Goal: Task Accomplishment & Management: Use online tool/utility

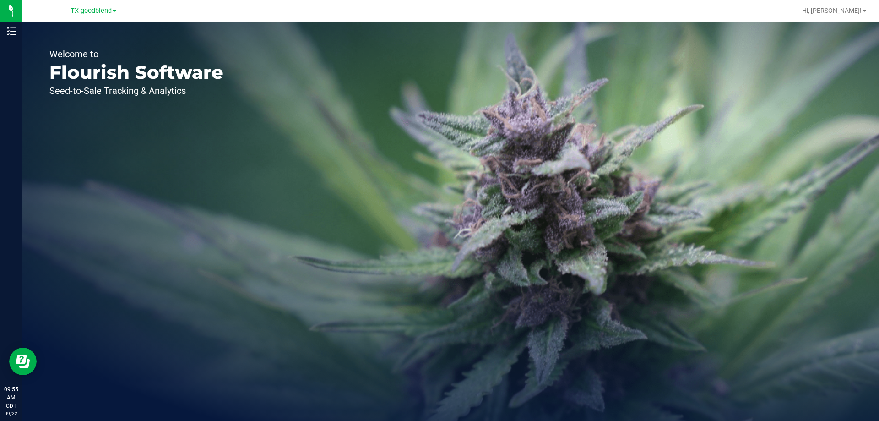
click at [110, 11] on span "TX goodblend" at bounding box center [90, 11] width 41 height 8
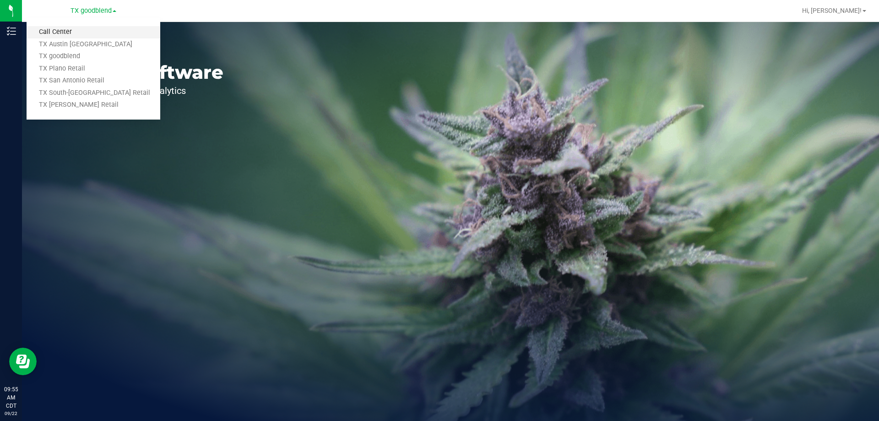
click at [68, 35] on link "Call Center" at bounding box center [94, 32] width 134 height 12
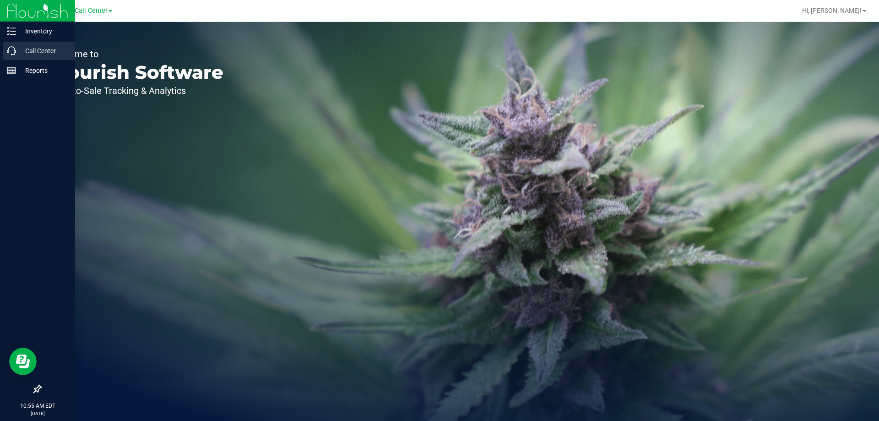
click at [41, 52] on p "Call Center" at bounding box center [43, 50] width 55 height 11
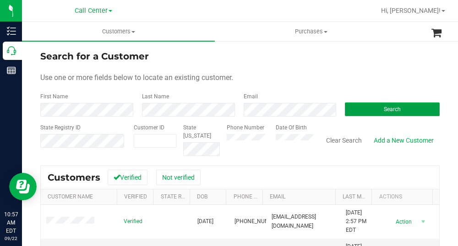
click at [371, 110] on button "Search" at bounding box center [392, 110] width 95 height 14
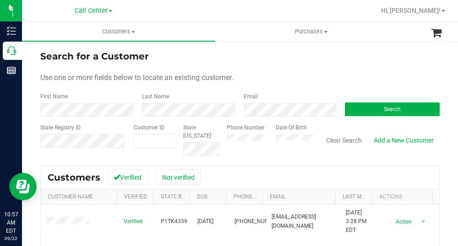
scroll to position [46, 0]
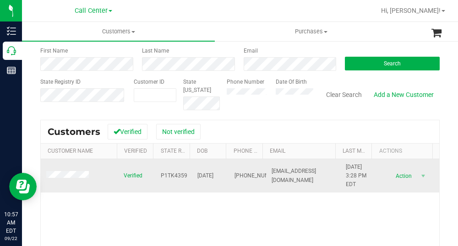
click at [172, 175] on span "P1TK4359" at bounding box center [174, 176] width 27 height 9
copy span "P1TK4359"
drag, startPoint x: 225, startPoint y: 172, endPoint x: 191, endPoint y: 175, distance: 34.5
click at [191, 175] on tr "Verified P1TK4359 [DATE] (954) 687-4830 [EMAIL_ADDRESS][DOMAIN_NAME] [DATE] 3:2…" at bounding box center [240, 176] width 398 height 34
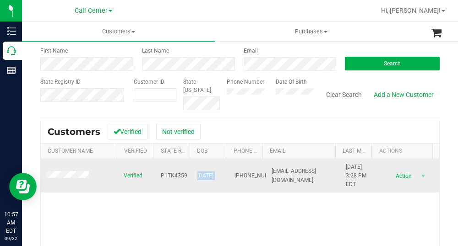
copy span "[DATE]"
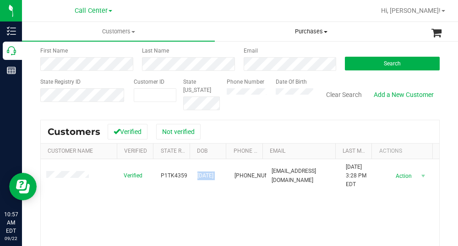
click at [240, 32] on span "Purchases" at bounding box center [311, 31] width 192 height 8
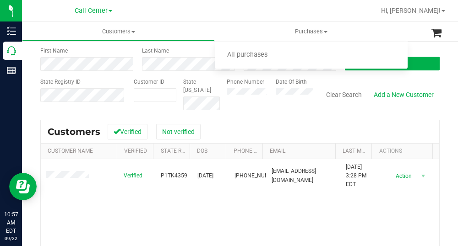
click at [349, 115] on div "Search for a Customer Use one or more fields below to locate an existing custom…" at bounding box center [239, 171] width 399 height 335
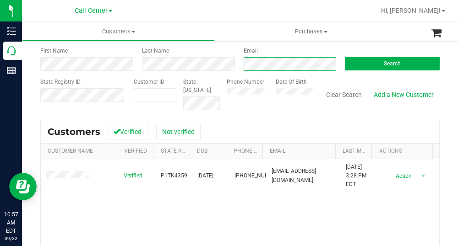
click at [232, 67] on div "First Name Last Name Email Search" at bounding box center [239, 59] width 399 height 24
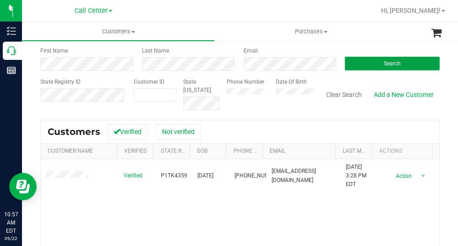
click at [362, 66] on button "Search" at bounding box center [392, 64] width 95 height 14
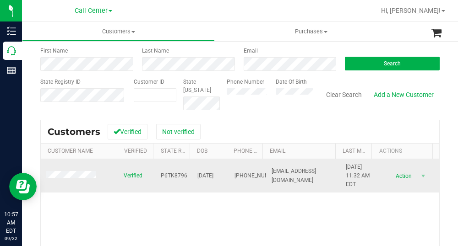
click at [169, 174] on span "P6TK8796" at bounding box center [174, 176] width 27 height 9
copy span "P6TK8796"
drag, startPoint x: 224, startPoint y: 177, endPoint x: 192, endPoint y: 177, distance: 32.0
click at [192, 177] on tr "Verified P6TK8796 [DATE] (561) 713-3746 [EMAIL_ADDRESS][DOMAIN_NAME] [DATE] 11:…" at bounding box center [240, 176] width 398 height 34
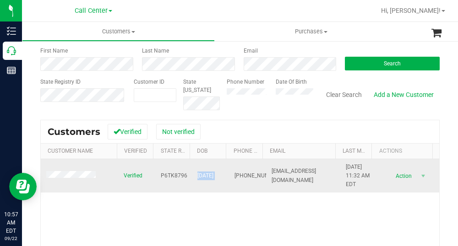
copy span "[DATE]"
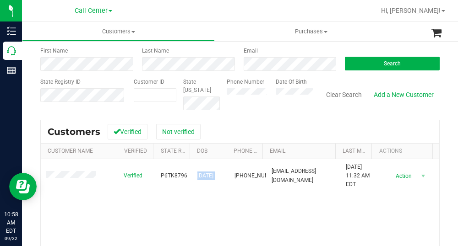
click at [232, 16] on div at bounding box center [269, 11] width 211 height 18
click at [351, 58] on button "Search" at bounding box center [392, 64] width 95 height 14
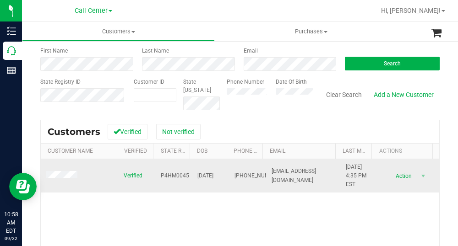
click at [175, 174] on span "P4HM0045" at bounding box center [175, 176] width 28 height 9
copy span "P4HM0045"
drag, startPoint x: 223, startPoint y: 173, endPoint x: 188, endPoint y: 175, distance: 35.3
click at [188, 175] on tr "Verified P4HM0045 [DATE] (813) 666-9643 [EMAIL_ADDRESS][DOMAIN_NAME] [DATE] 4:3…" at bounding box center [240, 176] width 398 height 34
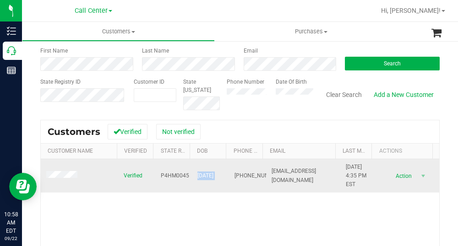
copy span "[DATE]"
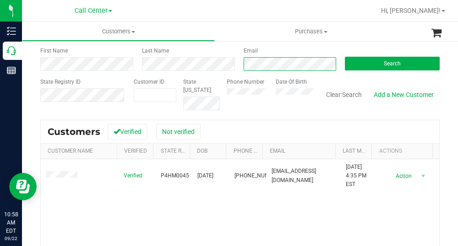
click at [212, 69] on div "First Name Last Name Email Search" at bounding box center [239, 59] width 399 height 24
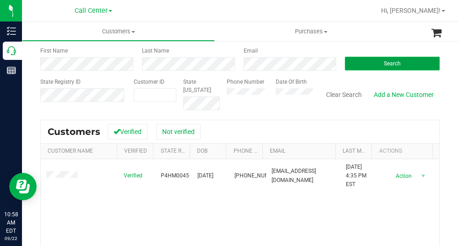
click at [370, 65] on button "Search" at bounding box center [392, 64] width 95 height 14
click at [172, 177] on span "P2XX5882" at bounding box center [174, 176] width 27 height 9
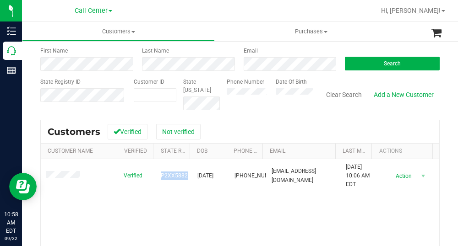
click at [172, 177] on span "P2XX5882" at bounding box center [174, 176] width 27 height 9
copy span "P2XX5882"
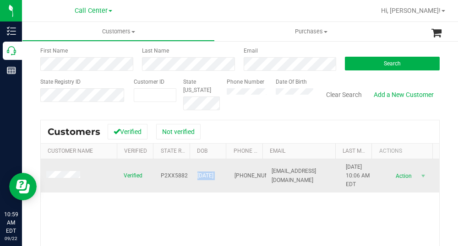
drag, startPoint x: 224, startPoint y: 175, endPoint x: 193, endPoint y: 177, distance: 30.7
click at [193, 177] on tr "Verified P2XX5882 [DATE] (904) 832-7437 [EMAIL_ADDRESS][DOMAIN_NAME] [DATE] 10:…" at bounding box center [240, 176] width 398 height 34
click at [197, 177] on span "[DATE]" at bounding box center [205, 176] width 16 height 9
drag, startPoint x: 223, startPoint y: 175, endPoint x: 190, endPoint y: 176, distance: 33.0
click at [190, 176] on tr "Verified P2XX5882 [DATE] (904) 832-7437 [EMAIL_ADDRESS][DOMAIN_NAME] [DATE] 10:…" at bounding box center [240, 176] width 398 height 34
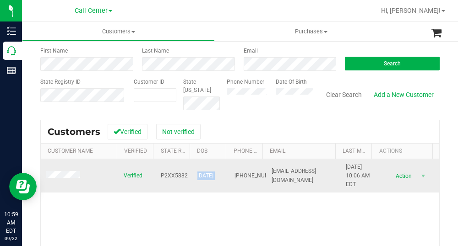
copy span "[DATE]"
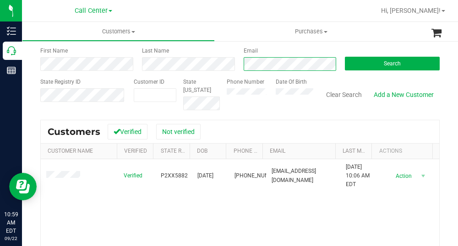
click at [232, 64] on div "First Name Last Name Email Search" at bounding box center [239, 59] width 399 height 24
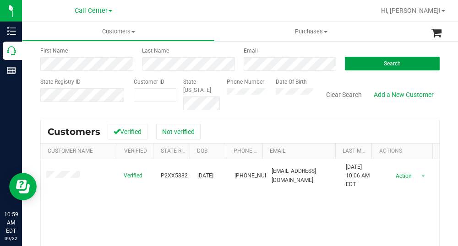
click at [357, 68] on button "Search" at bounding box center [392, 64] width 95 height 14
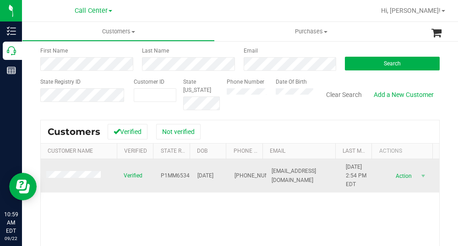
click at [174, 176] on span "P1MM6534" at bounding box center [175, 176] width 29 height 9
copy span "P1MM6534"
drag, startPoint x: 221, startPoint y: 177, endPoint x: 190, endPoint y: 178, distance: 30.7
click at [192, 178] on td "[DATE]" at bounding box center [210, 176] width 37 height 34
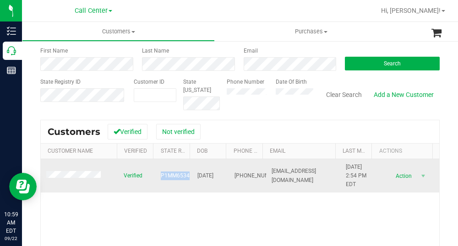
copy span "[DATE]"
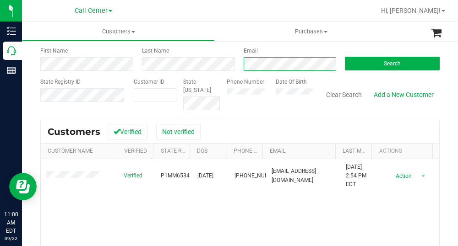
click at [229, 64] on div "First Name Last Name Email Search" at bounding box center [239, 59] width 399 height 24
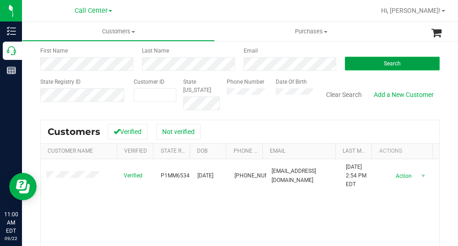
click at [371, 64] on button "Search" at bounding box center [392, 64] width 95 height 14
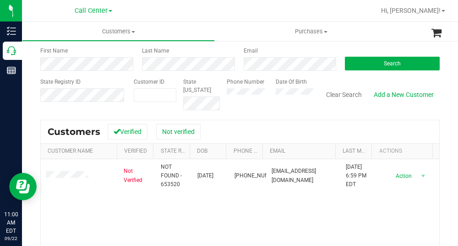
click at [169, 177] on span "NOT FOUND - 653520" at bounding box center [174, 176] width 26 height 27
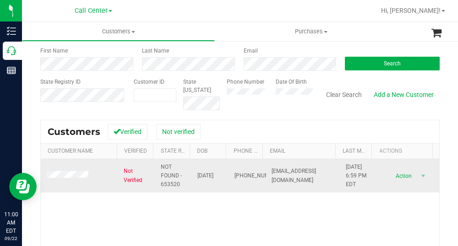
click at [172, 185] on span "NOT FOUND - 653520" at bounding box center [174, 176] width 26 height 27
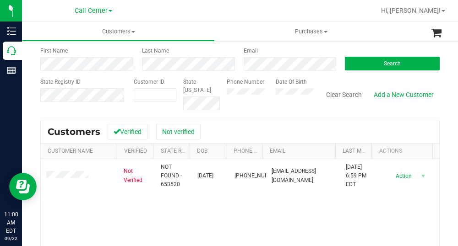
drag, startPoint x: 172, startPoint y: 185, endPoint x: 165, endPoint y: 209, distance: 24.9
click at [165, 209] on div "Not Verified NOT FOUND - 653520 [DATE] (561) 762-3116 [EMAIL_ADDRESS][DOMAIN_NA…" at bounding box center [240, 236] width 398 height 155
click at [199, 68] on div "First Name Last Name Email Search" at bounding box center [239, 59] width 399 height 24
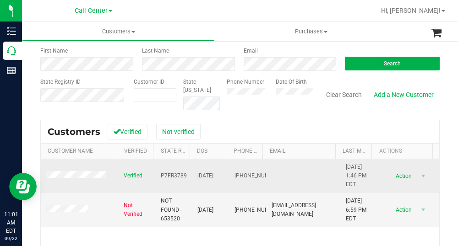
click at [172, 174] on span "P7FR3789" at bounding box center [174, 176] width 26 height 9
drag, startPoint x: 221, startPoint y: 176, endPoint x: 192, endPoint y: 181, distance: 30.2
click at [192, 181] on td "[DATE]" at bounding box center [210, 176] width 37 height 34
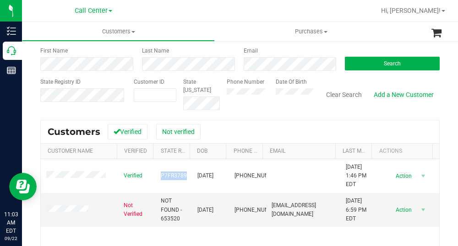
click at [247, 10] on div at bounding box center [269, 11] width 211 height 18
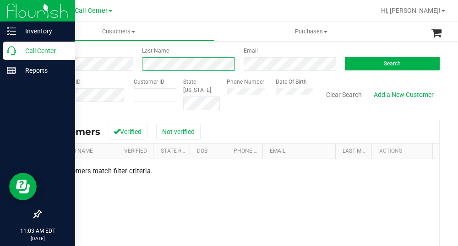
click at [20, 51] on div "Inventory Call Center Reports 11:03 AM EDT [DATE] 09/22 Call Center Call Center…" at bounding box center [229, 123] width 458 height 246
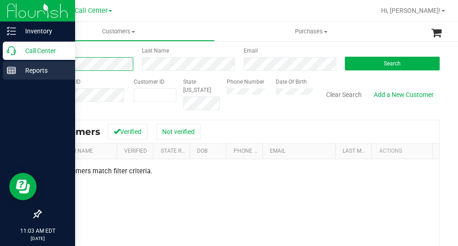
click at [20, 64] on div "Inventory Call Center Reports 11:03 AM EDT [DATE] 09/22 Call Center Call Center…" at bounding box center [229, 123] width 458 height 246
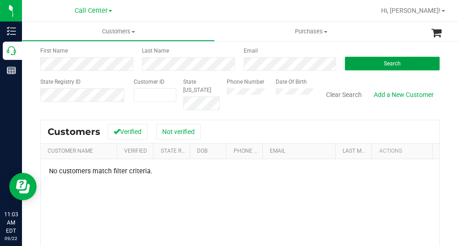
click at [373, 61] on button "Search" at bounding box center [392, 64] width 95 height 14
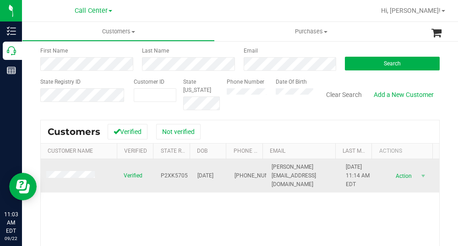
click at [173, 175] on span "P2XK5705" at bounding box center [174, 176] width 27 height 9
drag, startPoint x: 226, startPoint y: 178, endPoint x: 194, endPoint y: 177, distance: 32.0
click at [194, 177] on tr "Verified P2XK5705 [DATE] (361) 461-8284 [PERSON_NAME][EMAIL_ADDRESS][DOMAIN_NAM…" at bounding box center [240, 176] width 398 height 34
drag, startPoint x: 194, startPoint y: 175, endPoint x: 206, endPoint y: 179, distance: 12.2
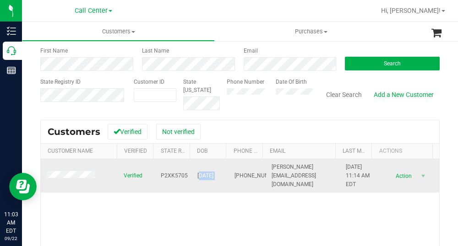
click at [199, 179] on span "[DATE]" at bounding box center [205, 176] width 16 height 9
click at [213, 176] on span "[DATE]" at bounding box center [205, 176] width 16 height 9
drag, startPoint x: 223, startPoint y: 176, endPoint x: 189, endPoint y: 174, distance: 34.3
click at [189, 174] on tr "Verified P2XK5705 [DATE] (361) 461-8284 [PERSON_NAME][EMAIL_ADDRESS][DOMAIN_NAM…" at bounding box center [240, 176] width 398 height 34
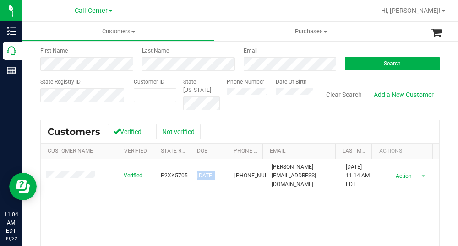
click at [243, 105] on div "Phone Number" at bounding box center [248, 94] width 42 height 32
click at [213, 72] on form "Search for a Customer Use one or more fields below to locate an existing custom…" at bounding box center [239, 57] width 399 height 107
click at [383, 64] on span "Search" at bounding box center [391, 63] width 17 height 6
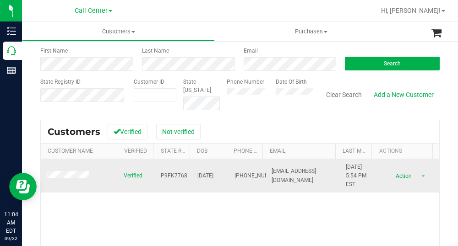
click at [174, 174] on span "P9FK7768" at bounding box center [174, 176] width 27 height 9
click at [176, 174] on span "P9FK7768" at bounding box center [174, 176] width 27 height 9
drag, startPoint x: 223, startPoint y: 177, endPoint x: 190, endPoint y: 179, distance: 33.0
click at [190, 179] on tr "Verified P9FK7768 [DATE] (352) 843-0232 [EMAIL_ADDRESS][DOMAIN_NAME] [DATE] 5:5…" at bounding box center [240, 176] width 398 height 34
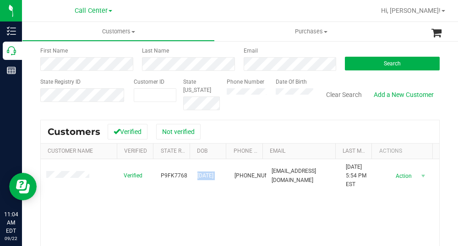
click at [253, 113] on div "Search for a Customer Use one or more fields below to locate an existing custom…" at bounding box center [239, 171] width 399 height 335
click at [192, 57] on div "First Name Last Name Email Search" at bounding box center [239, 59] width 399 height 24
click at [409, 62] on button "Search" at bounding box center [392, 64] width 95 height 14
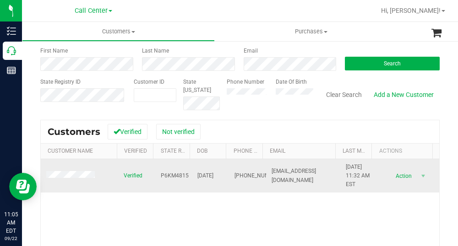
click at [174, 175] on span "P6KM4815" at bounding box center [175, 176] width 28 height 9
click at [174, 174] on span "P6KM4815" at bounding box center [175, 176] width 28 height 9
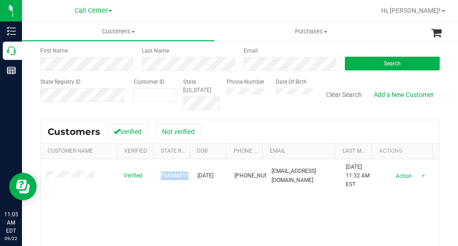
drag, startPoint x: 205, startPoint y: 118, endPoint x: 229, endPoint y: 109, distance: 25.2
click at [205, 118] on div "Search for a Customer Use one or more fields below to locate an existing custom…" at bounding box center [239, 171] width 399 height 335
click at [221, 67] on div "First Name Last Name Email Search" at bounding box center [239, 59] width 399 height 24
click at [370, 54] on div "Search" at bounding box center [389, 59] width 102 height 24
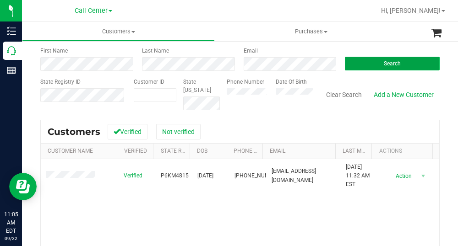
click at [377, 67] on button "Search" at bounding box center [392, 64] width 95 height 14
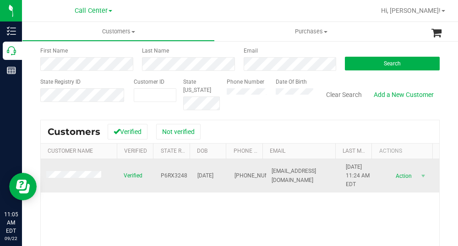
click at [174, 173] on span "P6RX3248" at bounding box center [174, 176] width 27 height 9
click at [174, 171] on td "P6RX3248" at bounding box center [173, 176] width 37 height 34
click at [173, 177] on span "P6RX3248" at bounding box center [174, 176] width 27 height 9
drag, startPoint x: 224, startPoint y: 176, endPoint x: 189, endPoint y: 175, distance: 34.3
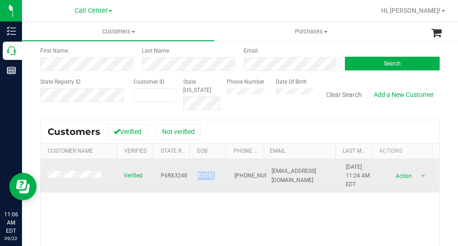
click at [189, 176] on tr "Verified P6RX3248 [DATE] (863) 339-9447 [EMAIL_ADDRESS][DOMAIN_NAME] [DATE] 11:…" at bounding box center [240, 176] width 398 height 34
drag, startPoint x: 196, startPoint y: 171, endPoint x: 204, endPoint y: 177, distance: 9.8
click at [202, 177] on span "[DATE]" at bounding box center [205, 176] width 16 height 9
drag, startPoint x: 224, startPoint y: 175, endPoint x: 190, endPoint y: 175, distance: 33.9
click at [189, 175] on tr "Verified P6RX3248 [DATE] (863) 339-9447 [EMAIL_ADDRESS][DOMAIN_NAME] [DATE] 11:…" at bounding box center [240, 176] width 398 height 34
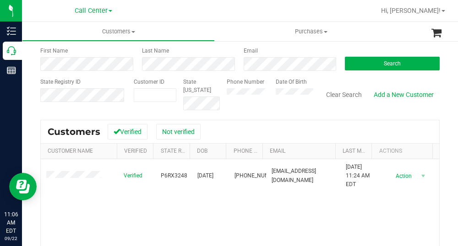
click at [249, 10] on div at bounding box center [269, 11] width 211 height 18
click at [220, 60] on div "First Name Last Name Email Search" at bounding box center [239, 59] width 399 height 24
click at [388, 58] on button "Search" at bounding box center [392, 64] width 95 height 14
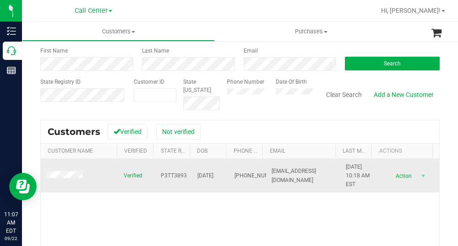
click at [174, 174] on span "P3TT3893" at bounding box center [174, 176] width 26 height 9
click at [175, 173] on span "P3TT3893" at bounding box center [174, 176] width 26 height 9
click at [176, 176] on span "P3TT3893" at bounding box center [174, 176] width 26 height 9
click at [177, 177] on span "P3TT3893" at bounding box center [174, 176] width 26 height 9
drag, startPoint x: 221, startPoint y: 175, endPoint x: 189, endPoint y: 174, distance: 32.0
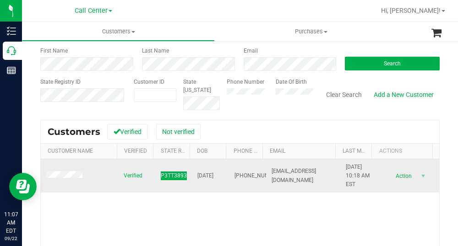
click at [192, 175] on td "[DATE]" at bounding box center [210, 176] width 37 height 34
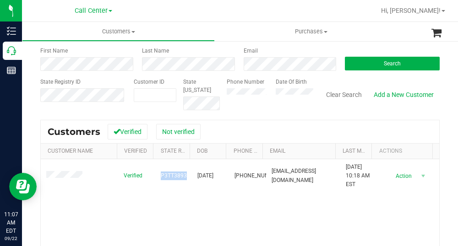
click at [282, 118] on div "Search for a Customer Use one or more fields below to locate an existing custom…" at bounding box center [239, 171] width 399 height 335
click at [200, 65] on div "First Name Last Name Email Search" at bounding box center [239, 59] width 399 height 24
click at [374, 64] on button "Search" at bounding box center [392, 64] width 95 height 14
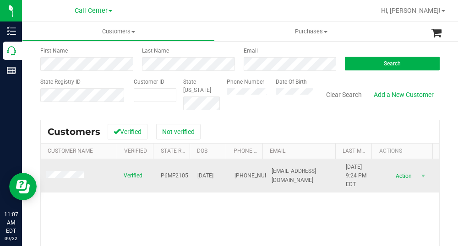
click at [178, 175] on span "P6MF2105" at bounding box center [174, 176] width 27 height 9
drag, startPoint x: 223, startPoint y: 173, endPoint x: 189, endPoint y: 176, distance: 34.9
click at [189, 176] on tr "Verified P6MF2105 [DATE] (919) 332-0086 [EMAIL_ADDRESS][DOMAIN_NAME] [DATE] 9:2…" at bounding box center [240, 176] width 398 height 34
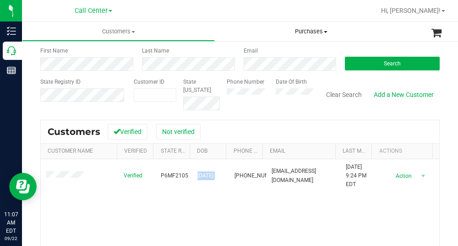
click at [241, 28] on span "Purchases" at bounding box center [311, 31] width 193 height 8
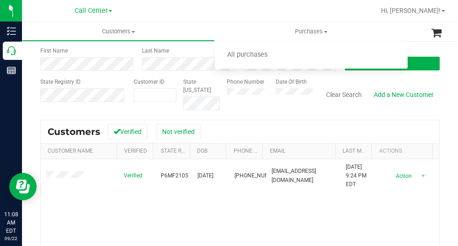
click at [213, 117] on div "Search for a Customer Use one or more fields below to locate an existing custom…" at bounding box center [239, 171] width 399 height 335
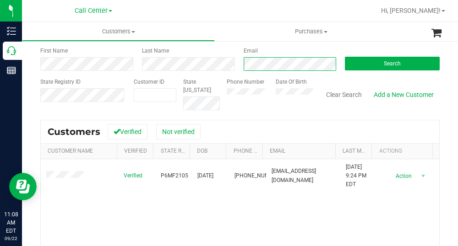
click at [237, 65] on div "Email" at bounding box center [288, 59] width 102 height 24
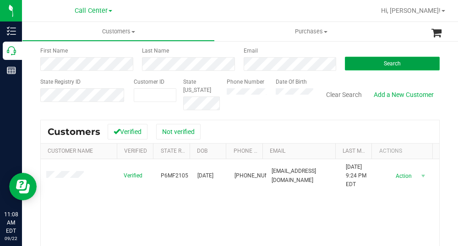
click at [366, 65] on button "Search" at bounding box center [392, 64] width 95 height 14
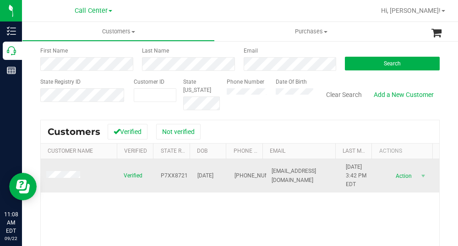
click at [173, 174] on span "P7XX8721" at bounding box center [174, 176] width 27 height 9
drag, startPoint x: 220, startPoint y: 174, endPoint x: 191, endPoint y: 178, distance: 29.0
click at [191, 178] on tr "Verified P7XX8721 [DATE] (850) 276-5429 [EMAIL_ADDRESS][DOMAIN_NAME] [DATE] 3:4…" at bounding box center [240, 176] width 398 height 34
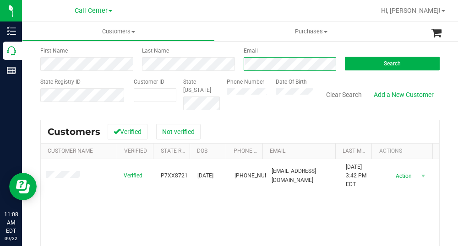
click at [238, 67] on div "Email" at bounding box center [288, 59] width 102 height 24
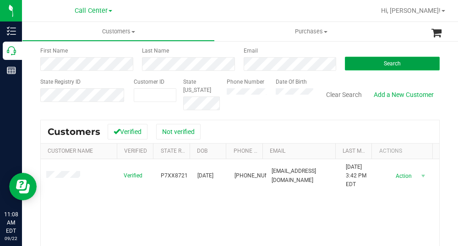
click at [363, 65] on button "Search" at bounding box center [392, 64] width 95 height 14
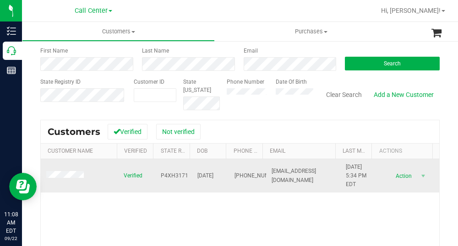
click at [172, 176] on span "P4XH3171" at bounding box center [174, 176] width 27 height 9
drag, startPoint x: 221, startPoint y: 176, endPoint x: 189, endPoint y: 176, distance: 31.6
click at [192, 176] on td "[DATE]" at bounding box center [210, 176] width 37 height 34
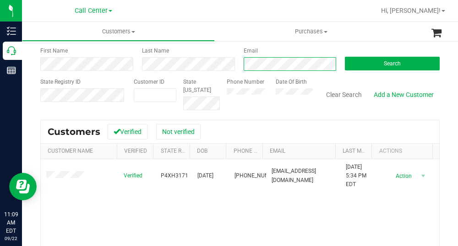
click at [237, 67] on div "Email" at bounding box center [288, 59] width 102 height 24
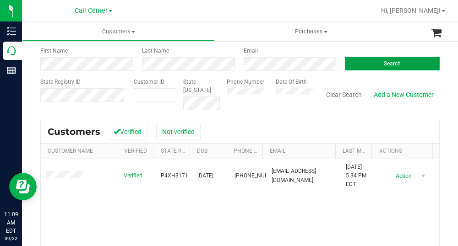
click at [394, 65] on span "Search" at bounding box center [391, 63] width 17 height 6
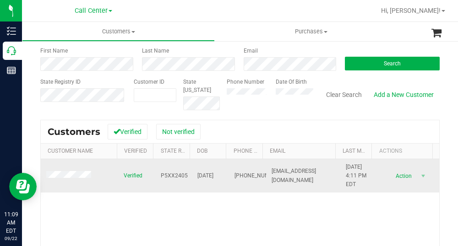
click at [171, 173] on span "P5XX2405" at bounding box center [174, 176] width 27 height 9
click at [172, 173] on span "P5XX2405" at bounding box center [174, 176] width 27 height 9
drag, startPoint x: 221, startPoint y: 176, endPoint x: 192, endPoint y: 177, distance: 29.3
click at [192, 177] on tr "Verified P5XX2405 [DATE] (704) 608-4919 [EMAIL_ADDRESS][DOMAIN_NAME] [DATE] 4:1…" at bounding box center [240, 176] width 398 height 34
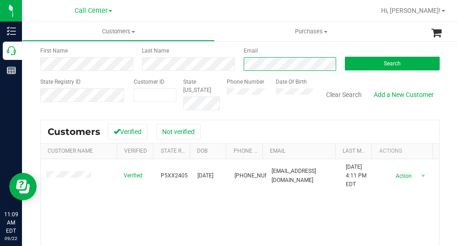
click at [237, 64] on div "Email" at bounding box center [288, 59] width 102 height 24
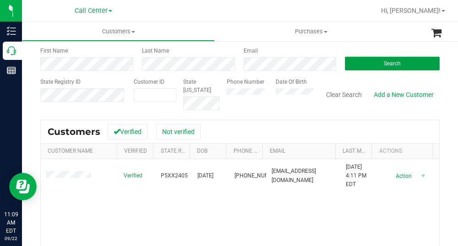
click at [368, 65] on button "Search" at bounding box center [392, 64] width 95 height 14
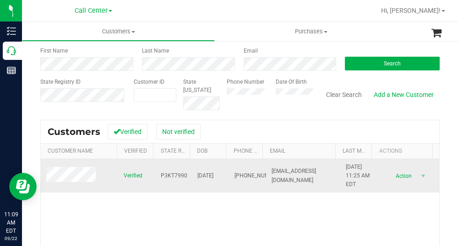
click at [168, 174] on span "P3KT7990" at bounding box center [174, 176] width 27 height 9
drag, startPoint x: 215, startPoint y: 179, endPoint x: 187, endPoint y: 181, distance: 28.4
click at [187, 181] on tr "Verified P3KT7990 [DATE] (904) 862-3111 [EMAIL_ADDRESS][DOMAIN_NAME] [DATE] 11:…" at bounding box center [240, 176] width 398 height 34
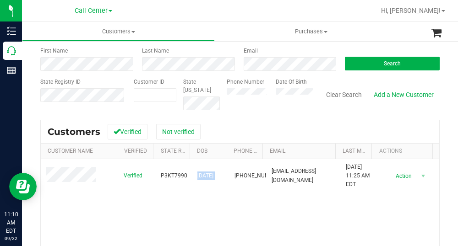
click at [263, 14] on div at bounding box center [269, 11] width 211 height 18
click at [397, 64] on button "Search" at bounding box center [392, 64] width 95 height 14
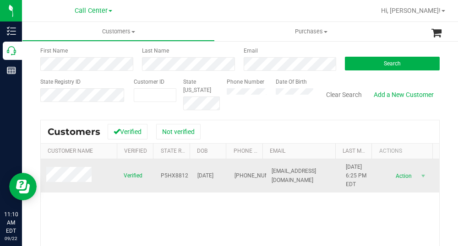
click at [176, 177] on span "P5HX8812" at bounding box center [174, 176] width 27 height 9
drag, startPoint x: 221, startPoint y: 177, endPoint x: 191, endPoint y: 174, distance: 30.8
click at [192, 174] on td "[DATE]" at bounding box center [210, 176] width 37 height 34
drag, startPoint x: 191, startPoint y: 175, endPoint x: 204, endPoint y: 178, distance: 13.7
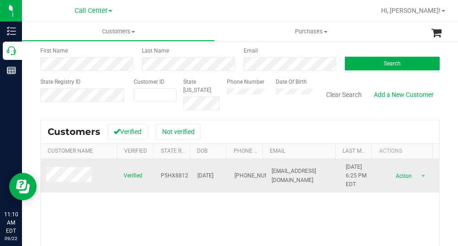
click at [200, 179] on span "[DATE]" at bounding box center [205, 176] width 16 height 9
drag, startPoint x: 223, startPoint y: 175, endPoint x: 184, endPoint y: 175, distance: 38.4
click at [184, 175] on tr "Verified P5HX8812 [DATE] (786) 423-8686 [EMAIL_ADDRESS][DOMAIN_NAME] [DATE] 6:2…" at bounding box center [240, 176] width 398 height 34
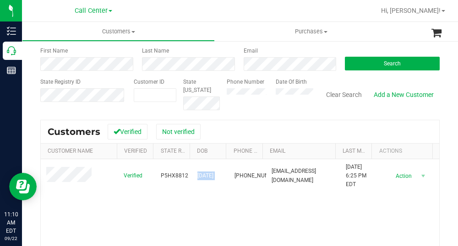
click at [214, 13] on div at bounding box center [269, 11] width 211 height 18
click at [379, 69] on button "Search" at bounding box center [392, 64] width 95 height 14
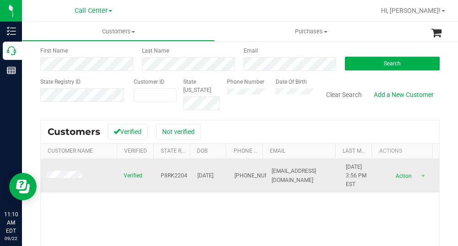
click at [174, 175] on span "P8RK2204" at bounding box center [174, 176] width 27 height 9
drag, startPoint x: 220, startPoint y: 177, endPoint x: 199, endPoint y: 177, distance: 21.1
click at [199, 177] on span "[DATE]" at bounding box center [205, 176] width 16 height 9
click at [201, 178] on span "[DATE]" at bounding box center [205, 176] width 16 height 9
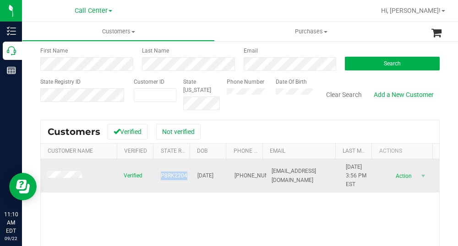
click at [213, 173] on span "[DATE]" at bounding box center [205, 176] width 16 height 9
click at [213, 172] on span "[DATE]" at bounding box center [205, 176] width 16 height 9
drag, startPoint x: 212, startPoint y: 177, endPoint x: 192, endPoint y: 178, distance: 20.2
click at [192, 178] on tr "Verified P8RK2204 [DATE] (813) 955-1906 [EMAIL_ADDRESS][DOMAIN_NAME] [DATE] 3:5…" at bounding box center [240, 176] width 398 height 34
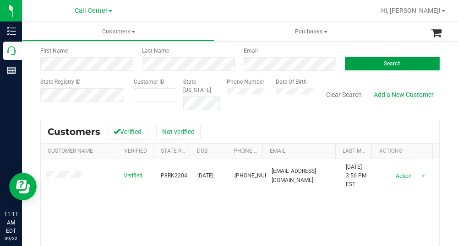
click at [397, 63] on button "Search" at bounding box center [392, 64] width 95 height 14
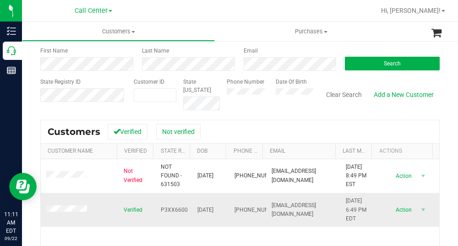
click at [170, 209] on span "P3XX6600" at bounding box center [174, 210] width 27 height 9
drag, startPoint x: 221, startPoint y: 208, endPoint x: 187, endPoint y: 212, distance: 35.0
click at [187, 212] on tr "Verified P3XX6600 [DATE] (352) 403-3826 [EMAIL_ADDRESS][DOMAIN_NAME] [DATE] 6:4…" at bounding box center [240, 210] width 398 height 34
click at [250, 72] on form "Search for a Customer Use one or more fields below to locate an existing custom…" at bounding box center [239, 57] width 399 height 107
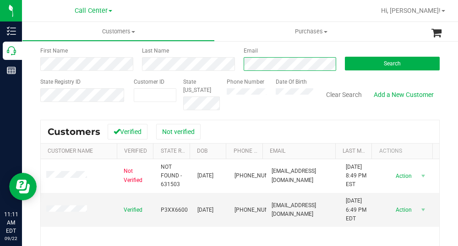
click at [207, 62] on div "First Name Last Name Email Search" at bounding box center [239, 59] width 399 height 24
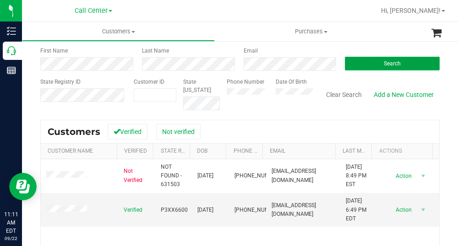
click at [366, 58] on button "Search" at bounding box center [392, 64] width 95 height 14
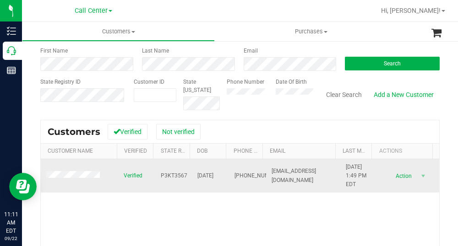
click at [176, 178] on span "P3KT3567" at bounding box center [174, 176] width 27 height 9
drag, startPoint x: 223, startPoint y: 173, endPoint x: 189, endPoint y: 177, distance: 34.5
click at [189, 177] on tr "Verified P3KT3567 [DATE] (386) 316-8889 [EMAIL_ADDRESS][DOMAIN_NAME] [DATE] 1:4…" at bounding box center [240, 176] width 398 height 34
drag, startPoint x: 201, startPoint y: 171, endPoint x: 225, endPoint y: 177, distance: 24.4
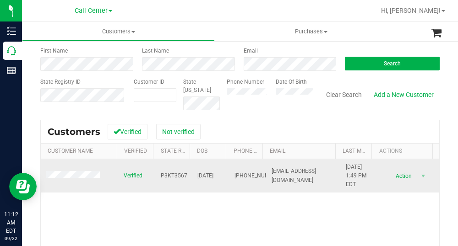
click at [229, 177] on td "[PHONE_NUMBER]" at bounding box center [247, 176] width 37 height 34
drag, startPoint x: 222, startPoint y: 176, endPoint x: 184, endPoint y: 177, distance: 38.0
click at [184, 177] on tr "Verified P3KT3567 [DATE] (386) 316-8889 [EMAIL_ADDRESS][DOMAIN_NAME] [DATE] 1:4…" at bounding box center [240, 176] width 398 height 34
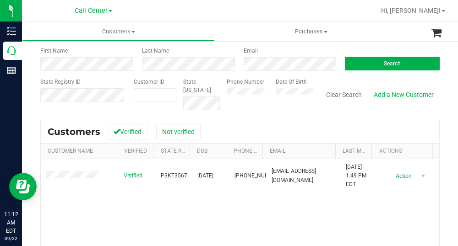
click at [252, 14] on div at bounding box center [269, 11] width 211 height 18
click at [229, 60] on div "First Name Last Name Email Search" at bounding box center [239, 59] width 399 height 24
click at [362, 64] on button "Search" at bounding box center [392, 64] width 95 height 14
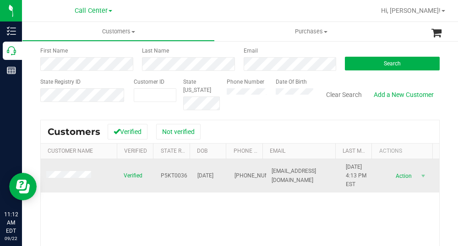
click at [171, 175] on span "P5KT0036" at bounding box center [174, 176] width 27 height 9
drag, startPoint x: 224, startPoint y: 176, endPoint x: 188, endPoint y: 179, distance: 35.8
click at [188, 179] on tr "Verified P5KT0036 [DATE] (850) 628-4553 [EMAIL_ADDRESS][DOMAIN_NAME] [DATE] 4:1…" at bounding box center [240, 176] width 398 height 34
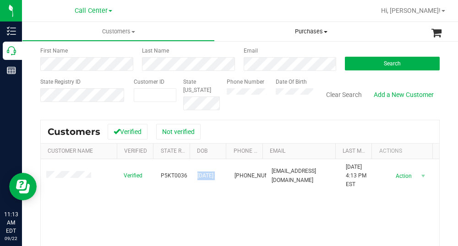
click at [234, 31] on span "Purchases" at bounding box center [311, 31] width 193 height 8
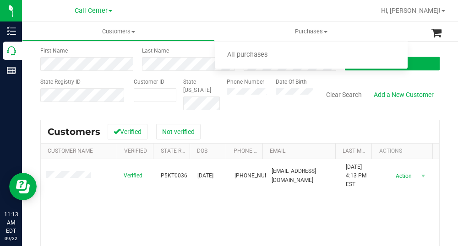
click at [313, 83] on div "Clear Search Add a New Customer" at bounding box center [376, 94] width 126 height 32
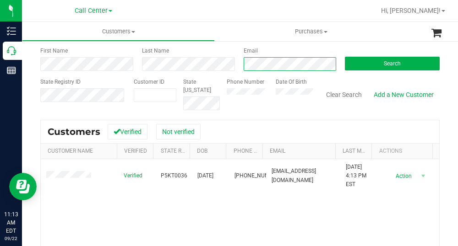
click at [220, 64] on div "First Name Last Name Email Search" at bounding box center [239, 59] width 399 height 24
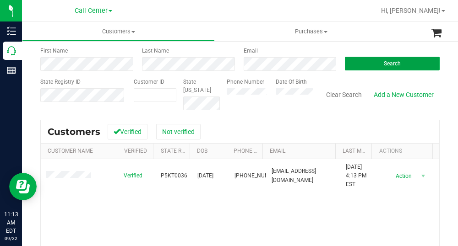
drag, startPoint x: 377, startPoint y: 62, endPoint x: 344, endPoint y: 72, distance: 34.3
click at [377, 62] on button "Search" at bounding box center [392, 64] width 95 height 14
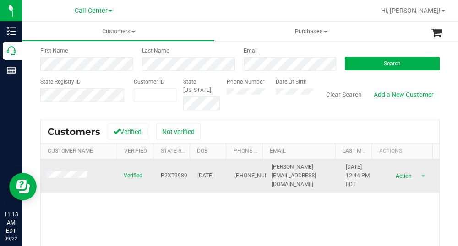
click at [175, 177] on span "P2XT9989" at bounding box center [174, 176] width 27 height 9
drag, startPoint x: 221, startPoint y: 177, endPoint x: 191, endPoint y: 175, distance: 30.7
click at [192, 175] on td "[DATE]" at bounding box center [210, 176] width 37 height 34
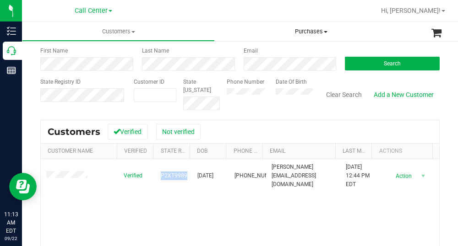
click at [253, 22] on uib-tab-heading "Purchases All purchases" at bounding box center [311, 31] width 193 height 19
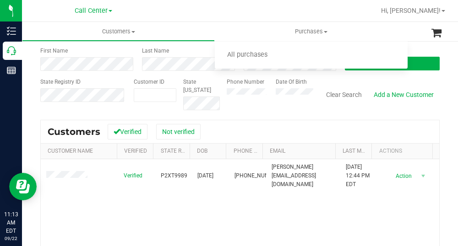
click at [359, 141] on div "Customers Verified Not verified" at bounding box center [240, 131] width 398 height 23
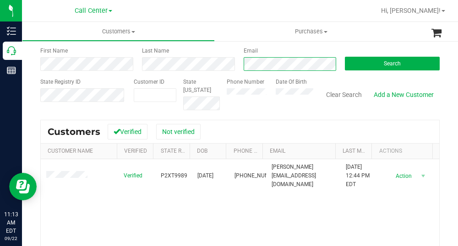
click at [239, 65] on div "Email" at bounding box center [288, 59] width 102 height 24
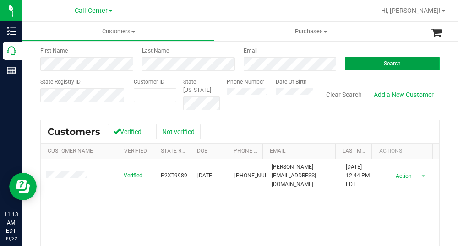
click at [387, 69] on button "Search" at bounding box center [392, 64] width 95 height 14
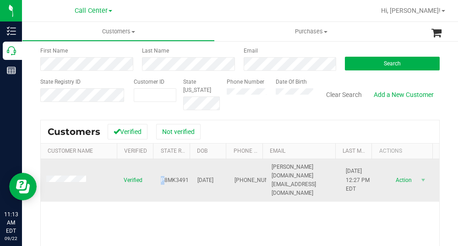
click at [161, 176] on span "P8MK3491" at bounding box center [175, 180] width 28 height 9
drag, startPoint x: 158, startPoint y: 173, endPoint x: 165, endPoint y: 175, distance: 7.2
click at [165, 176] on span "P8MK3491" at bounding box center [175, 180] width 28 height 9
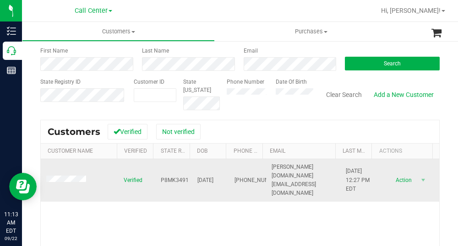
click at [171, 177] on span "P8MK3491" at bounding box center [175, 180] width 28 height 9
drag, startPoint x: 221, startPoint y: 175, endPoint x: 183, endPoint y: 177, distance: 38.0
click at [183, 177] on tr "Verified P8MK3491 [DATE] (813) 263-8674 [DOMAIN_NAME][EMAIL_ADDRESS][DOMAIN_NAM…" at bounding box center [240, 180] width 398 height 43
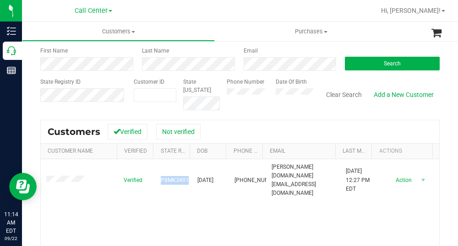
click at [233, 124] on div "Customers Verified Not verified" at bounding box center [240, 131] width 398 height 23
click at [212, 64] on div "First Name Last Name Email Search" at bounding box center [239, 59] width 399 height 24
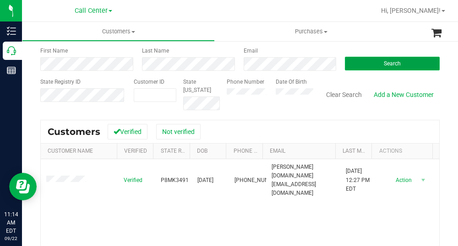
click at [371, 64] on button "Search" at bounding box center [392, 64] width 95 height 14
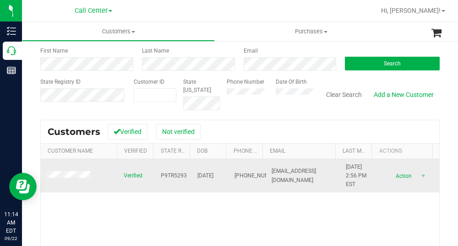
click at [175, 175] on span "P9TR5293" at bounding box center [174, 176] width 26 height 9
drag, startPoint x: 222, startPoint y: 174, endPoint x: 187, endPoint y: 174, distance: 35.7
click at [187, 174] on tr "Verified P9TR5293 [DATE] (347) 446-2769 [EMAIL_ADDRESS][DOMAIN_NAME] [DATE] 2:5…" at bounding box center [240, 176] width 398 height 34
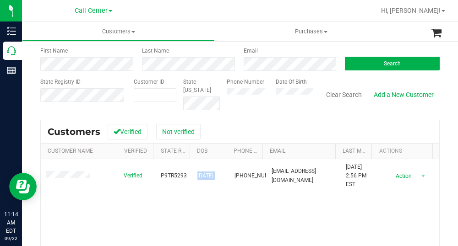
drag, startPoint x: 229, startPoint y: 207, endPoint x: 234, endPoint y: 190, distance: 18.2
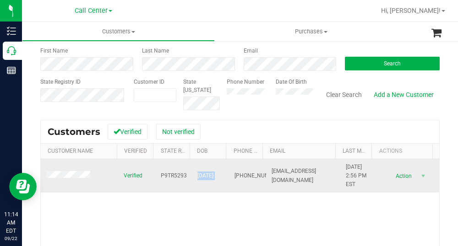
click at [229, 207] on div "Verified P9TR5293 [DATE] (347) 446-2769 [EMAIL_ADDRESS][DOMAIN_NAME] [DATE] 2:5…" at bounding box center [240, 236] width 398 height 155
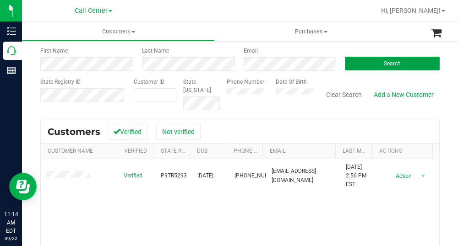
click at [394, 62] on span "Search" at bounding box center [391, 63] width 17 height 6
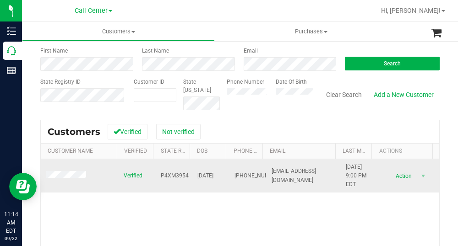
click at [174, 175] on span "P4XM3954" at bounding box center [175, 176] width 28 height 9
drag, startPoint x: 222, startPoint y: 175, endPoint x: 190, endPoint y: 176, distance: 32.0
click at [190, 176] on tr "Verified P4XM3954 [DATE] (407) 874-0874 [EMAIL_ADDRESS][DOMAIN_NAME] [DATE] 9:0…" at bounding box center [240, 176] width 398 height 34
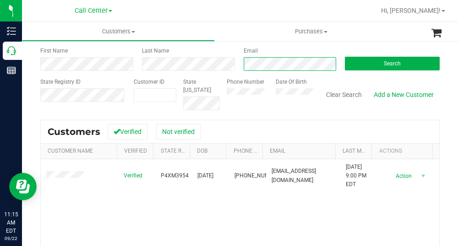
click at [162, 60] on div "First Name Last Name Email Search" at bounding box center [239, 59] width 399 height 24
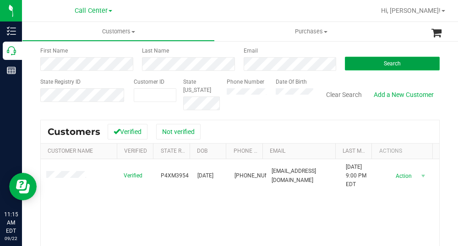
click at [391, 58] on button "Search" at bounding box center [392, 64] width 95 height 14
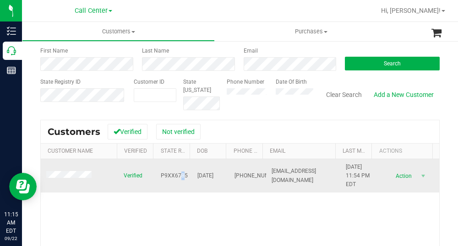
click at [178, 174] on span "P9XX6785" at bounding box center [174, 176] width 27 height 9
drag, startPoint x: 178, startPoint y: 174, endPoint x: 167, endPoint y: 174, distance: 10.5
click at [167, 174] on span "P9XX6785" at bounding box center [174, 176] width 27 height 9
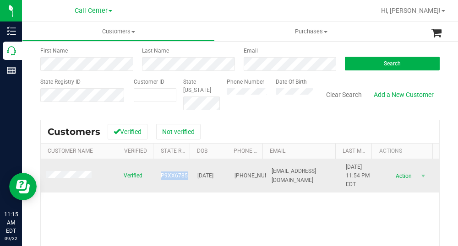
drag, startPoint x: 221, startPoint y: 175, endPoint x: 188, endPoint y: 175, distance: 33.4
click at [192, 175] on td "[DATE]" at bounding box center [210, 176] width 37 height 34
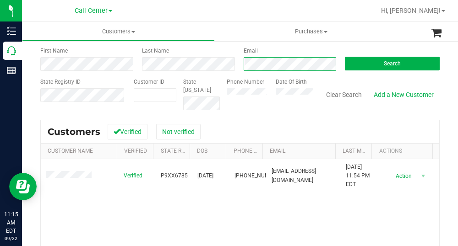
click at [223, 64] on div "First Name Last Name Email Search" at bounding box center [239, 59] width 399 height 24
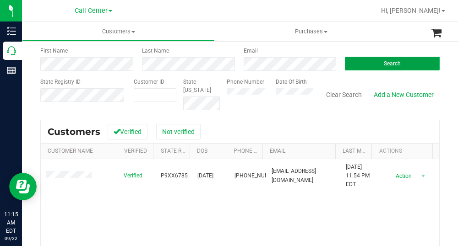
click at [376, 66] on button "Search" at bounding box center [392, 64] width 95 height 14
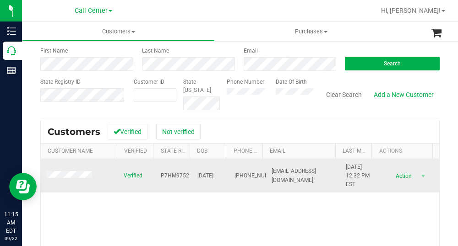
click at [176, 175] on span "P7HM9752" at bounding box center [175, 176] width 28 height 9
click at [176, 176] on span "P7HM9752" at bounding box center [175, 176] width 28 height 9
drag, startPoint x: 222, startPoint y: 178, endPoint x: 191, endPoint y: 177, distance: 30.7
click at [191, 177] on tr "Verified P7HM9752 [DATE] (407) 925-6280 [EMAIL_ADDRESS][DOMAIN_NAME] [DATE] 12:…" at bounding box center [240, 176] width 398 height 34
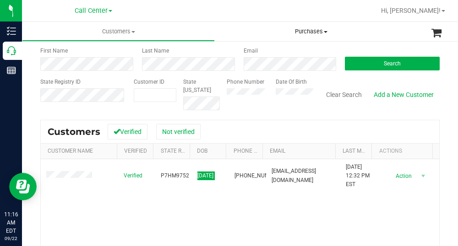
click at [256, 22] on uib-tab-heading "Purchases All purchases" at bounding box center [311, 31] width 193 height 19
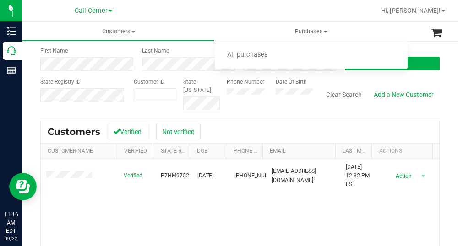
click at [335, 128] on div "Customers Verified Not verified" at bounding box center [240, 131] width 398 height 23
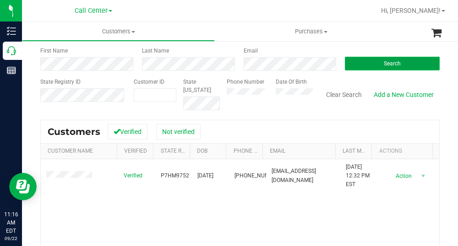
click at [372, 60] on button "Search" at bounding box center [392, 64] width 95 height 14
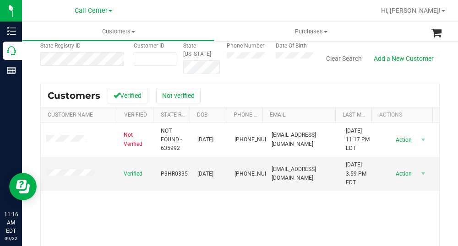
scroll to position [137, 0]
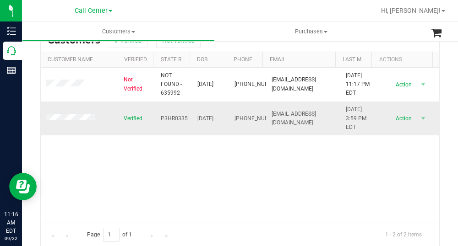
click at [161, 117] on span "P3HR0335" at bounding box center [174, 118] width 27 height 9
drag, startPoint x: 221, startPoint y: 117, endPoint x: 188, endPoint y: 117, distance: 32.5
click at [192, 117] on td "[DATE]" at bounding box center [210, 119] width 37 height 34
click at [210, 166] on div "Not Verified NOT FOUND - 635992 [DATE] (850) 703-7023 [EMAIL_ADDRESS][DOMAIN_NA…" at bounding box center [240, 145] width 398 height 155
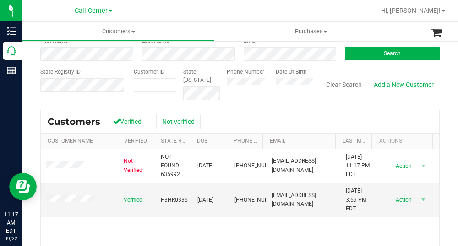
scroll to position [0, 0]
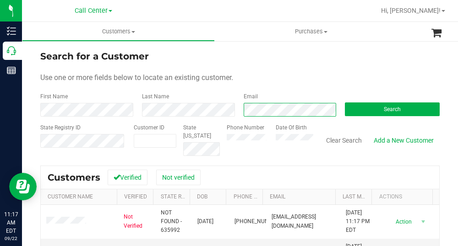
click at [237, 115] on div "Email" at bounding box center [288, 104] width 102 height 24
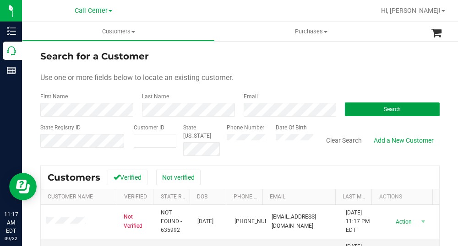
click at [383, 108] on span "Search" at bounding box center [391, 109] width 17 height 6
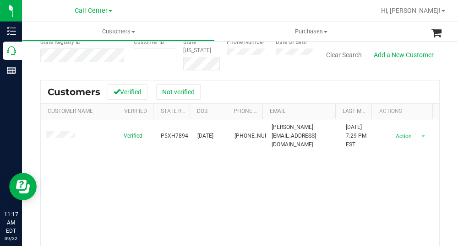
scroll to position [92, 0]
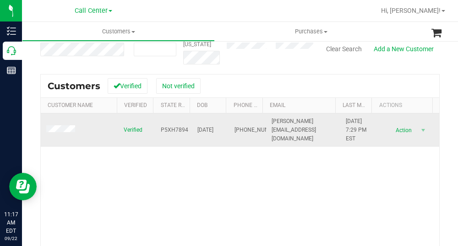
click at [163, 131] on span "P5XH7894" at bounding box center [174, 130] width 27 height 9
click at [163, 130] on span "P5XH7894" at bounding box center [174, 130] width 27 height 9
drag, startPoint x: 222, startPoint y: 131, endPoint x: 191, endPoint y: 126, distance: 31.9
click at [190, 126] on tr "Verified P5XH7894 [DATE] (828) 412-7167 [PERSON_NAME][EMAIL_ADDRESS][DOMAIN_NAM…" at bounding box center [240, 130] width 398 height 34
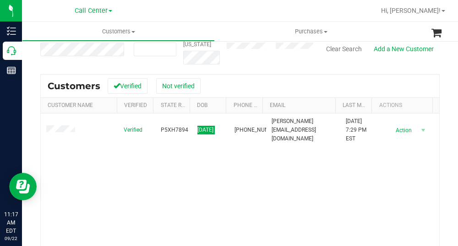
click at [271, 216] on div "Verified P5XH7894 [DATE] (828) 412-7167 [PERSON_NAME][EMAIL_ADDRESS][DOMAIN_NAM…" at bounding box center [240, 190] width 398 height 155
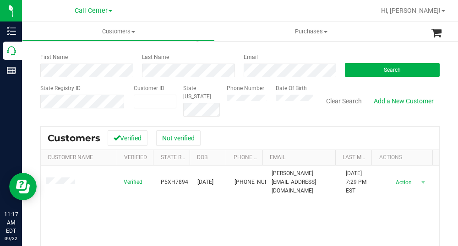
scroll to position [0, 0]
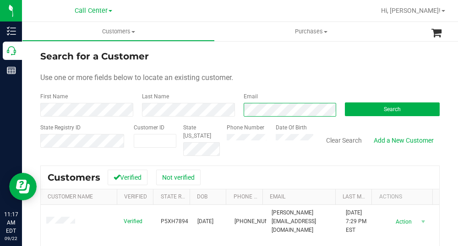
click at [245, 119] on form "Search for a Customer Use one or more fields below to locate an existing custom…" at bounding box center [239, 102] width 399 height 107
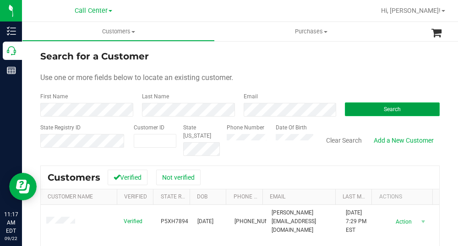
click at [389, 109] on span "Search" at bounding box center [391, 109] width 17 height 6
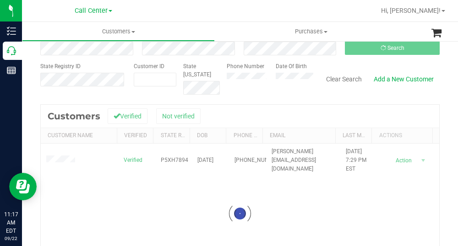
scroll to position [46, 0]
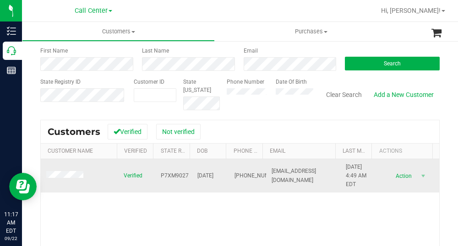
click at [170, 177] on span "P7XM9027" at bounding box center [175, 176] width 28 height 9
drag, startPoint x: 221, startPoint y: 175, endPoint x: 183, endPoint y: 174, distance: 38.0
click at [183, 174] on tr "Verified P7XM9027 [DATE] (720) 353-3939 [EMAIL_ADDRESS][DOMAIN_NAME] [DATE] 4:4…" at bounding box center [240, 176] width 398 height 34
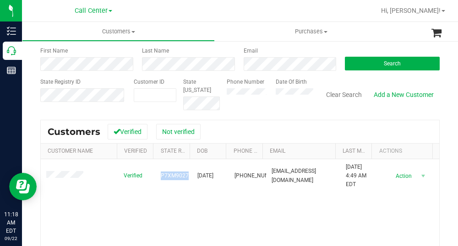
click at [255, 120] on div "Customers Verified Not verified" at bounding box center [240, 131] width 398 height 23
click at [237, 61] on div "Email" at bounding box center [288, 59] width 102 height 24
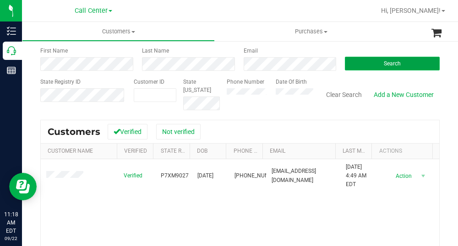
click at [403, 64] on button "Search" at bounding box center [392, 64] width 95 height 14
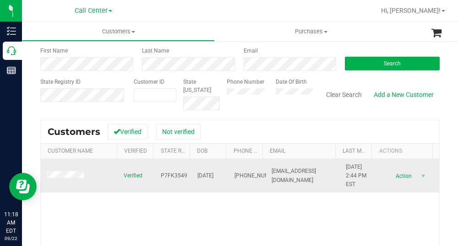
click at [174, 177] on span "P7FK3549" at bounding box center [174, 176] width 27 height 9
drag, startPoint x: 222, startPoint y: 177, endPoint x: 192, endPoint y: 178, distance: 30.2
click at [193, 178] on tr "Verified P7FK3549 [DATE] (321) 263-6272 [EMAIL_ADDRESS][DOMAIN_NAME] [DATE] 2:4…" at bounding box center [240, 176] width 398 height 34
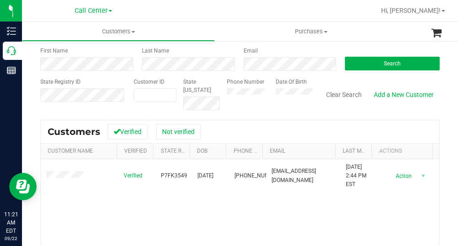
click at [231, 115] on div "Search for a Customer Use one or more fields below to locate an existing custom…" at bounding box center [239, 171] width 399 height 335
click at [368, 70] on button "Search" at bounding box center [392, 64] width 95 height 14
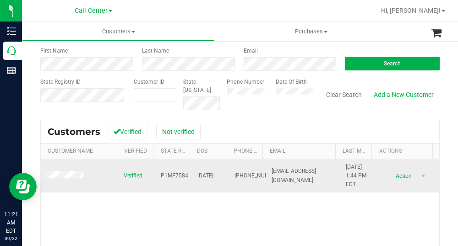
click at [166, 177] on span "P1MF7584" at bounding box center [174, 176] width 27 height 9
click at [166, 176] on span "P1MF7584" at bounding box center [174, 176] width 27 height 9
drag, startPoint x: 221, startPoint y: 176, endPoint x: 189, endPoint y: 175, distance: 32.0
click at [192, 175] on td "[DATE]" at bounding box center [210, 176] width 37 height 34
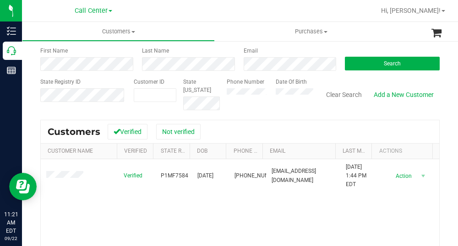
click at [257, 104] on div "Phone Number" at bounding box center [248, 94] width 42 height 32
click at [230, 70] on div "First Name Last Name Email Search" at bounding box center [239, 59] width 399 height 24
click at [369, 64] on button "Search" at bounding box center [392, 64] width 95 height 14
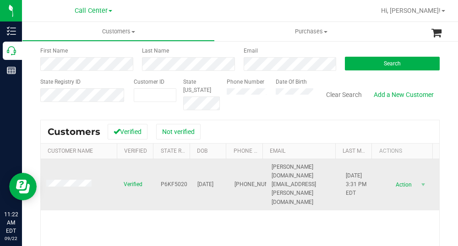
click at [181, 180] on span "P6KF5020" at bounding box center [174, 184] width 27 height 9
click at [174, 180] on span "P6KF5020" at bounding box center [174, 184] width 27 height 9
drag, startPoint x: 222, startPoint y: 177, endPoint x: 190, endPoint y: 177, distance: 32.5
click at [190, 177] on tr "Verified P6KF5020 [DATE] (850) 232-3331 [PERSON_NAME][DOMAIN_NAME][EMAIL_ADDRES…" at bounding box center [240, 184] width 398 height 51
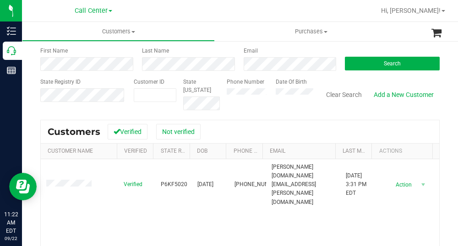
click at [237, 111] on div "Search for a Customer Use one or more fields below to locate an existing custom…" at bounding box center [239, 171] width 399 height 335
click at [216, 65] on div "First Name Last Name Email Search" at bounding box center [239, 59] width 399 height 24
click at [372, 59] on button "Search" at bounding box center [392, 64] width 95 height 14
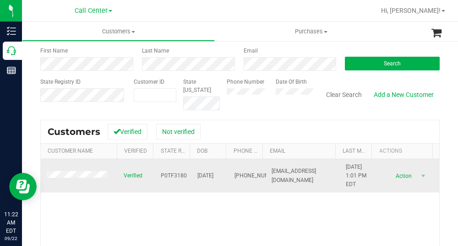
click at [175, 174] on span "P0TF3180" at bounding box center [174, 176] width 26 height 9
drag, startPoint x: 222, startPoint y: 178, endPoint x: 189, endPoint y: 175, distance: 33.5
click at [189, 175] on tr "Verified P0TF3180 [DATE] (727) 403-9950 [EMAIL_ADDRESS][DOMAIN_NAME] [DATE] 1:0…" at bounding box center [240, 176] width 398 height 34
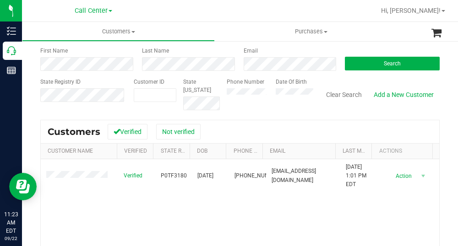
drag, startPoint x: 270, startPoint y: 130, endPoint x: 283, endPoint y: 107, distance: 27.2
click at [270, 130] on div "Customers Verified Not verified" at bounding box center [240, 131] width 398 height 23
click at [387, 60] on span "Search" at bounding box center [391, 63] width 17 height 6
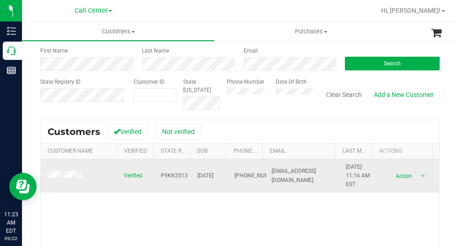
click at [168, 175] on span "P9KK2513" at bounding box center [174, 176] width 27 height 9
drag, startPoint x: 222, startPoint y: 175, endPoint x: 189, endPoint y: 174, distance: 32.5
click at [189, 174] on tr "Verified P9KK2513 [DATE] (256) 777-9876 [EMAIL_ADDRESS][DOMAIN_NAME] [DATE] 11:…" at bounding box center [240, 176] width 398 height 34
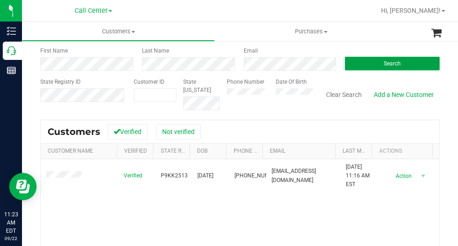
click at [391, 65] on span "Search" at bounding box center [391, 63] width 17 height 6
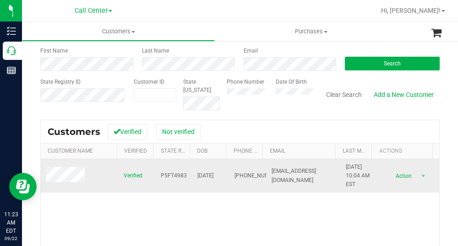
click at [169, 176] on span "P5FT4983" at bounding box center [174, 176] width 26 height 9
drag, startPoint x: 222, startPoint y: 173, endPoint x: 186, endPoint y: 173, distance: 35.7
click at [186, 173] on tr "Verified P5FT4983 [DATE] (719) 313-2079 [EMAIL_ADDRESS][DOMAIN_NAME] [DATE] 10:…" at bounding box center [240, 176] width 398 height 34
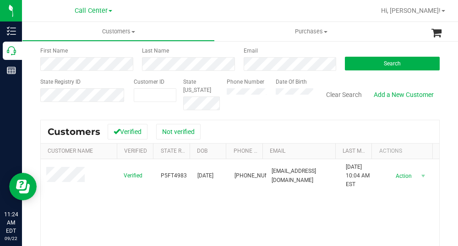
click at [194, 14] on div at bounding box center [269, 11] width 211 height 18
click at [212, 67] on div "First Name Last Name Email Search" at bounding box center [239, 59] width 399 height 24
click at [356, 63] on button "Search" at bounding box center [392, 64] width 95 height 14
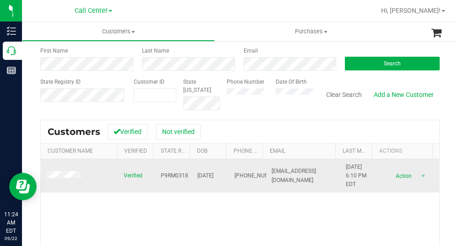
click at [173, 173] on span "P9RM0318" at bounding box center [174, 176] width 27 height 9
drag, startPoint x: 224, startPoint y: 174, endPoint x: 187, endPoint y: 174, distance: 36.6
click at [187, 174] on tr "Verified P9RM0318 [DATE] (352) 299-0932 [EMAIL_ADDRESS][DOMAIN_NAME] [DATE] 6:1…" at bounding box center [240, 176] width 398 height 34
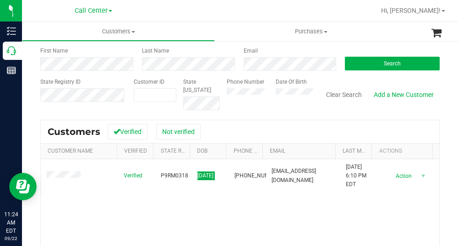
click at [283, 71] on form "Search for a Customer Use one or more fields below to locate an existing custom…" at bounding box center [239, 57] width 399 height 107
click at [384, 59] on button "Search" at bounding box center [392, 64] width 95 height 14
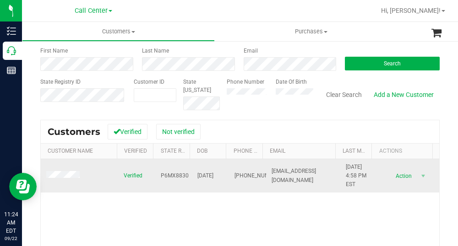
click at [174, 174] on span "P6MX8830" at bounding box center [175, 176] width 28 height 9
drag, startPoint x: 223, startPoint y: 178, endPoint x: 191, endPoint y: 177, distance: 32.0
click at [191, 177] on tr "Verified P6MX8830 [DATE] (727) 239-8502 [EMAIL_ADDRESS][DOMAIN_NAME] [DATE] 4:5…" at bounding box center [240, 176] width 398 height 34
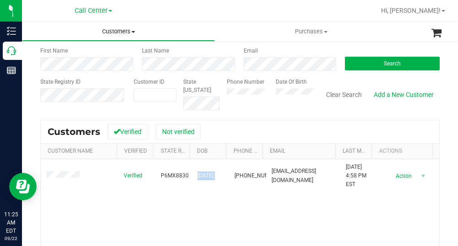
click at [213, 22] on uib-tab-heading "Customers All customers Add a new customer All physicians" at bounding box center [118, 31] width 192 height 18
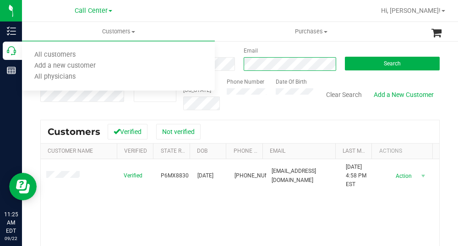
click at [245, 71] on form "Search for a Customer Use one or more fields below to locate an existing custom…" at bounding box center [239, 57] width 399 height 107
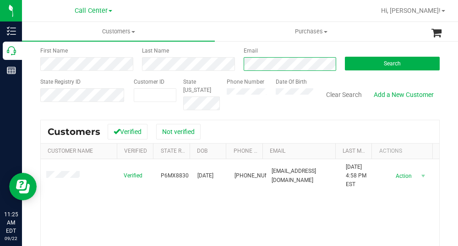
click at [238, 64] on div "Email" at bounding box center [288, 59] width 102 height 24
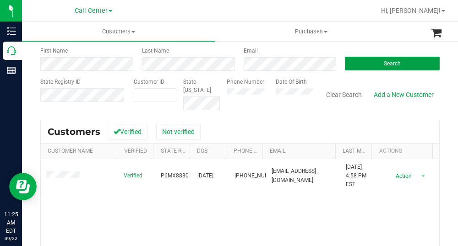
click at [386, 63] on span "Search" at bounding box center [391, 63] width 17 height 6
click at [177, 177] on span "P1TH2384" at bounding box center [174, 176] width 27 height 9
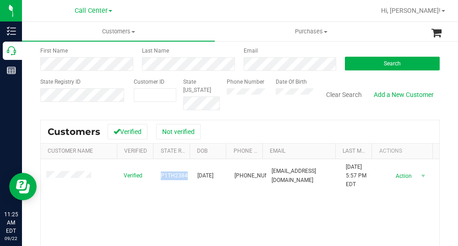
click at [177, 177] on span "P1TH2384" at bounding box center [174, 176] width 27 height 9
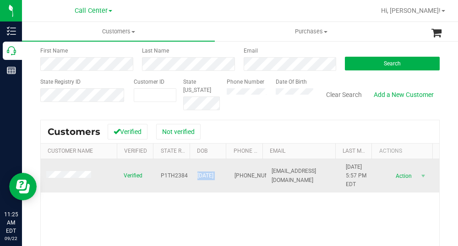
drag, startPoint x: 222, startPoint y: 177, endPoint x: 190, endPoint y: 177, distance: 32.0
click at [190, 177] on tr "Verified P1TH2384 [DATE] (708) 307-1962 [EMAIL_ADDRESS][DOMAIN_NAME] [DATE] 5:5…" at bounding box center [240, 176] width 398 height 34
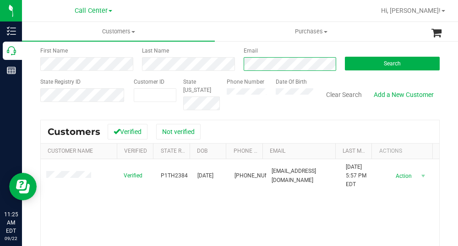
click at [232, 65] on div "First Name Last Name Email Search" at bounding box center [239, 59] width 399 height 24
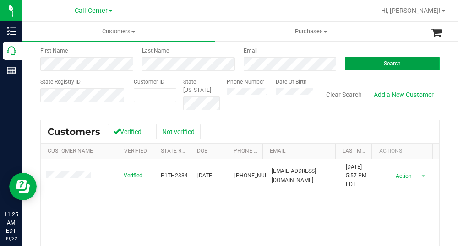
click at [377, 58] on button "Search" at bounding box center [392, 64] width 95 height 14
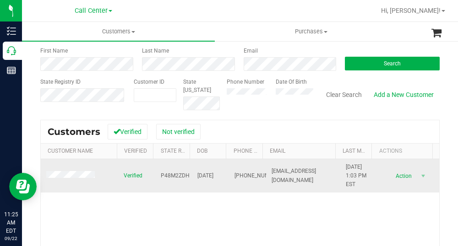
click at [183, 172] on span "P48M2ZDH" at bounding box center [175, 176] width 29 height 9
click at [178, 177] on span "P48M2ZDH" at bounding box center [175, 176] width 29 height 9
drag, startPoint x: 223, startPoint y: 177, endPoint x: 191, endPoint y: 177, distance: 32.5
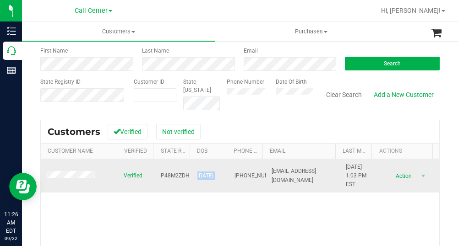
click at [191, 177] on tr "Verified P48M2ZDH [DATE] (941) 586-2095 [EMAIL_ADDRESS][DOMAIN_NAME] [DATE] 1:0…" at bounding box center [240, 176] width 398 height 34
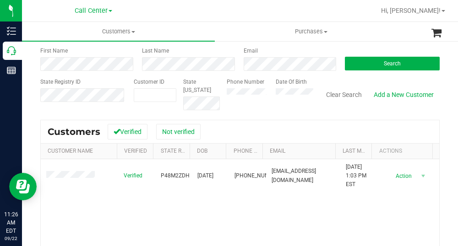
click at [209, 230] on div "Verified P48M2ZDH [DATE] (941) 586-2095 [EMAIL_ADDRESS][DOMAIN_NAME] [DATE] 1:0…" at bounding box center [240, 236] width 398 height 155
click at [238, 67] on div "Email" at bounding box center [288, 59] width 102 height 24
click at [408, 65] on button "Search" at bounding box center [392, 64] width 95 height 14
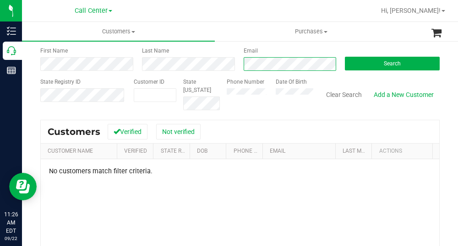
click at [206, 64] on div "First Name Last Name Email Search" at bounding box center [239, 59] width 399 height 24
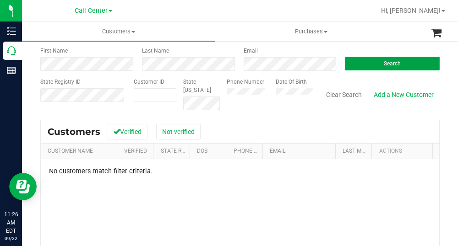
click at [379, 67] on button "Search" at bounding box center [392, 64] width 95 height 14
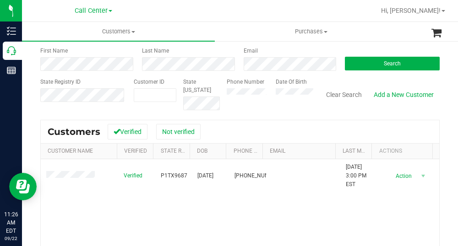
scroll to position [92, 0]
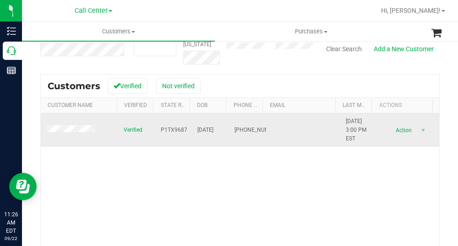
click at [163, 131] on span "P1TX9687" at bounding box center [174, 130] width 27 height 9
drag, startPoint x: 220, startPoint y: 130, endPoint x: 192, endPoint y: 129, distance: 27.5
click at [192, 129] on tr "Verified P1TX9687 [DATE] (865) 805-6883 [DATE] 3:00 PM EST Delete Profile Actio…" at bounding box center [240, 130] width 398 height 34
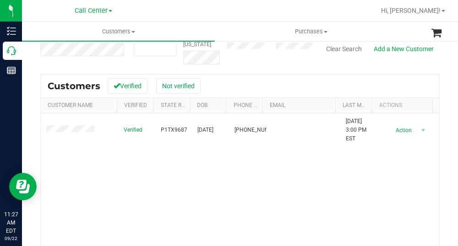
drag, startPoint x: 238, startPoint y: 68, endPoint x: 245, endPoint y: 59, distance: 12.1
click at [238, 68] on div "Search for a Customer Use one or more fields below to locate an existing custom…" at bounding box center [239, 125] width 399 height 335
click at [319, 49] on div "State Registry ID Customer ID State [US_STATE] Phone Number Date Of Birth Clear…" at bounding box center [239, 48] width 399 height 32
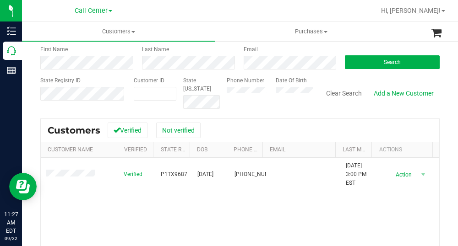
scroll to position [0, 0]
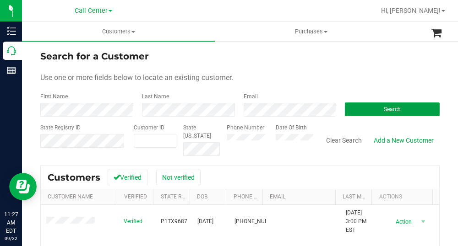
click at [395, 110] on button "Search" at bounding box center [392, 110] width 95 height 14
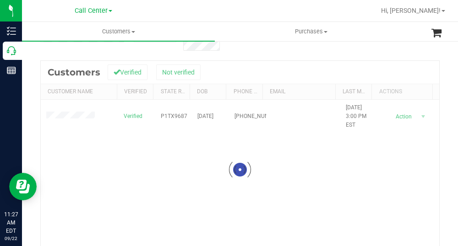
scroll to position [137, 0]
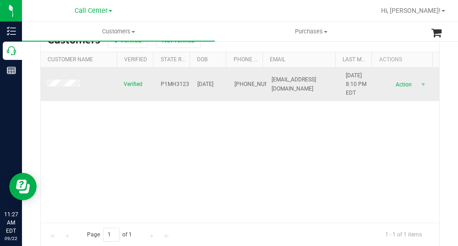
click at [176, 86] on span "P1MH3123" at bounding box center [175, 84] width 28 height 9
drag, startPoint x: 221, startPoint y: 84, endPoint x: 191, endPoint y: 86, distance: 29.8
click at [192, 86] on td "[DATE]" at bounding box center [210, 85] width 37 height 34
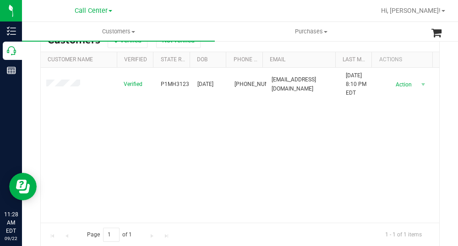
click at [275, 140] on div "Verified P1MH3123 [DATE] (317) 496-2875 [EMAIL_ADDRESS][DOMAIN_NAME] [DATE] 8:1…" at bounding box center [240, 145] width 398 height 155
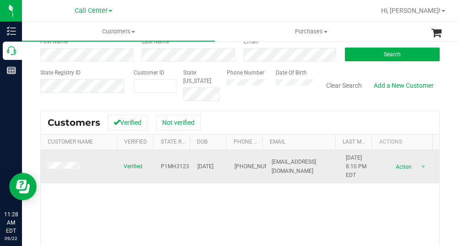
scroll to position [0, 0]
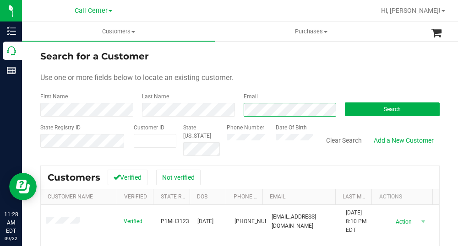
click at [237, 111] on div "Email" at bounding box center [288, 104] width 102 height 24
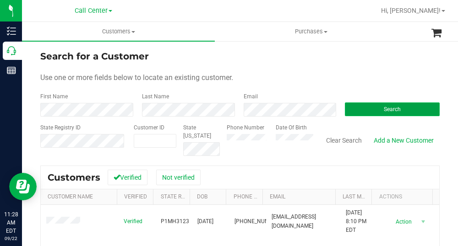
click at [399, 110] on button "Search" at bounding box center [392, 110] width 95 height 14
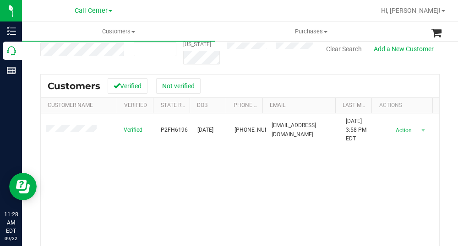
scroll to position [46, 0]
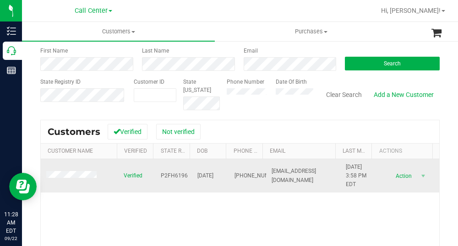
click at [174, 175] on span "P2FH6196" at bounding box center [174, 176] width 27 height 9
drag, startPoint x: 223, startPoint y: 176, endPoint x: 191, endPoint y: 177, distance: 32.5
click at [191, 177] on tr "Verified P2FH6196 [DATE] (352) 419-2045 [EMAIL_ADDRESS][DOMAIN_NAME] [DATE] 3:5…" at bounding box center [240, 176] width 398 height 34
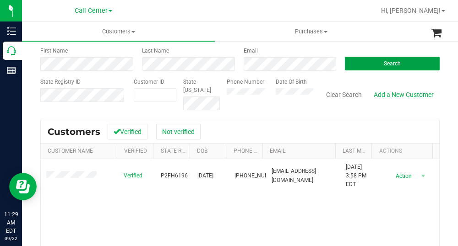
click at [395, 61] on button "Search" at bounding box center [392, 64] width 95 height 14
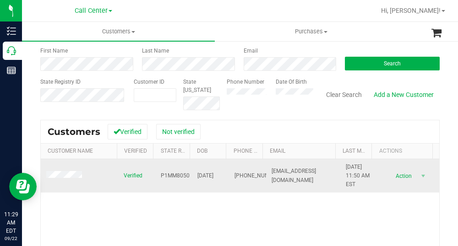
click at [169, 173] on span "P1MM8050" at bounding box center [175, 176] width 29 height 9
drag, startPoint x: 222, startPoint y: 178, endPoint x: 189, endPoint y: 179, distance: 33.4
click at [189, 179] on tr "Verified P1MM8050 [DATE] (818) 849-9909 [EMAIL_ADDRESS][DOMAIN_NAME] [DATE] 11:…" at bounding box center [240, 176] width 398 height 34
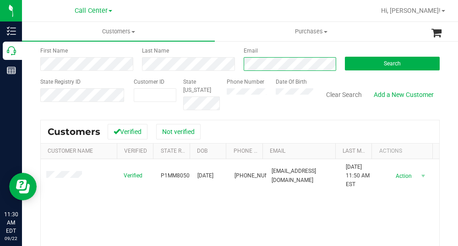
click at [231, 67] on div "First Name Last Name Email Search" at bounding box center [239, 59] width 399 height 24
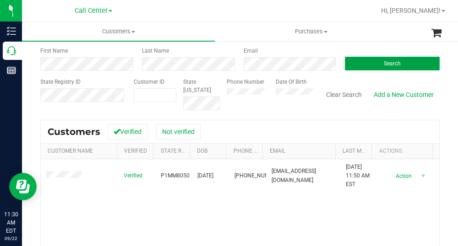
click at [361, 59] on button "Search" at bounding box center [392, 64] width 95 height 14
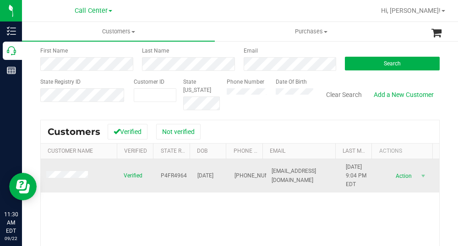
click at [169, 175] on span "P4FR4964" at bounding box center [174, 176] width 26 height 9
drag, startPoint x: 223, startPoint y: 178, endPoint x: 191, endPoint y: 178, distance: 32.0
click at [191, 178] on tr "Verified P4FR4964 [DATE] (561) 618-0076 [EMAIL_ADDRESS][DOMAIN_NAME] [DATE] 9:0…" at bounding box center [240, 176] width 398 height 34
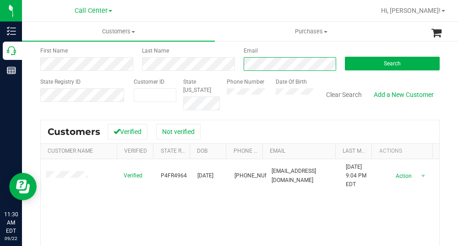
click at [225, 57] on div "First Name Last Name Email Search" at bounding box center [239, 59] width 399 height 24
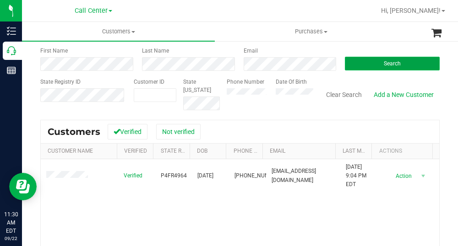
click at [385, 64] on span "Search" at bounding box center [391, 63] width 17 height 6
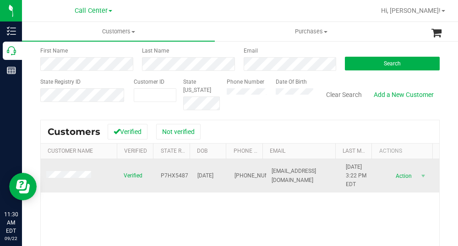
click at [169, 178] on span "P7HX5487" at bounding box center [174, 176] width 27 height 9
click at [213, 176] on span "[DATE]" at bounding box center [205, 176] width 16 height 9
drag, startPoint x: 225, startPoint y: 176, endPoint x: 190, endPoint y: 176, distance: 34.8
click at [190, 176] on tr "Verified P7HX5487 [DATE] (305) 409-9642 [EMAIL_ADDRESS][DOMAIN_NAME] [DATE] 3:2…" at bounding box center [240, 176] width 398 height 34
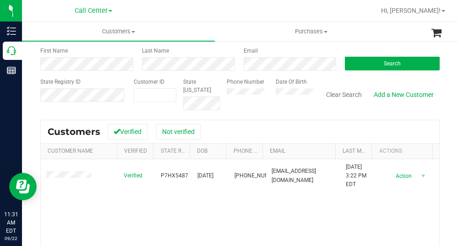
drag, startPoint x: 260, startPoint y: 199, endPoint x: 267, endPoint y: 138, distance: 61.7
click at [260, 199] on div "Verified P7HX5487 [DATE] (305) 409-9642 [EMAIL_ADDRESS][DOMAIN_NAME] [DATE] 3:2…" at bounding box center [240, 236] width 398 height 155
click at [237, 66] on div "Email" at bounding box center [288, 59] width 102 height 24
click at [366, 58] on button "Search" at bounding box center [392, 64] width 95 height 14
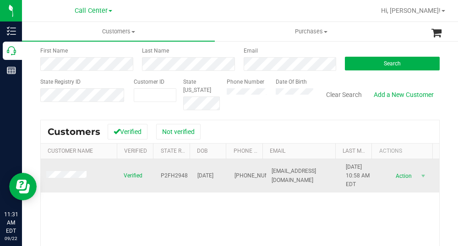
click at [170, 173] on span "P2FH2948" at bounding box center [174, 176] width 27 height 9
drag, startPoint x: 222, startPoint y: 177, endPoint x: 192, endPoint y: 175, distance: 29.8
click at [192, 175] on tr "Verified P2FH2948 [DATE] (904) 759-8100 [EMAIL_ADDRESS][DOMAIN_NAME] [DATE] 10:…" at bounding box center [240, 176] width 398 height 34
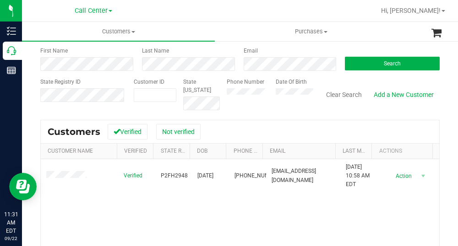
click at [265, 119] on div "Search for a Customer Use one or more fields below to locate an existing custom…" at bounding box center [239, 171] width 399 height 335
click at [223, 65] on div "First Name Last Name Email Search" at bounding box center [239, 59] width 399 height 24
click at [363, 62] on button "Search" at bounding box center [392, 64] width 95 height 14
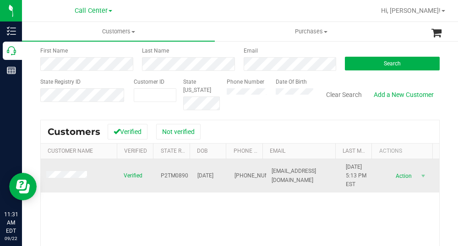
click at [173, 175] on span "P2TM0890" at bounding box center [174, 176] width 27 height 9
click at [209, 174] on span "[DATE]" at bounding box center [205, 176] width 16 height 9
click at [213, 177] on span "[DATE]" at bounding box center [205, 176] width 16 height 9
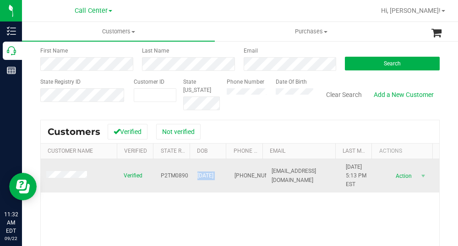
drag, startPoint x: 225, startPoint y: 173, endPoint x: 190, endPoint y: 175, distance: 34.4
click at [190, 175] on tr "Verified P2TM0890 [DATE] (352) 258-9559 [EMAIL_ADDRESS][DOMAIN_NAME] [DATE] 5:1…" at bounding box center [240, 176] width 398 height 34
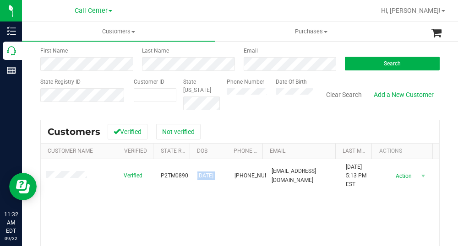
click at [231, 13] on div at bounding box center [269, 11] width 211 height 18
click at [408, 65] on button "Search" at bounding box center [392, 64] width 95 height 14
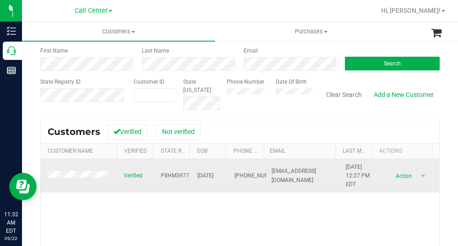
click at [168, 174] on span "P8HM3977" at bounding box center [175, 176] width 28 height 9
drag, startPoint x: 223, startPoint y: 175, endPoint x: 191, endPoint y: 178, distance: 32.1
click at [188, 178] on tr "Verified P8HM3977 [DATE] (239) 315-1973 [EMAIL_ADDRESS][DOMAIN_NAME] [DATE] 12:…" at bounding box center [240, 176] width 398 height 34
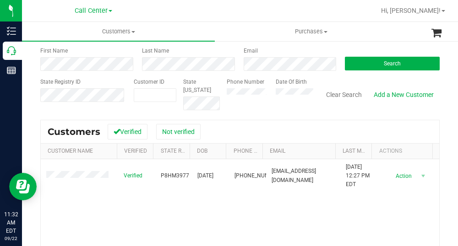
click at [278, 72] on form "Search for a Customer Use one or more fields below to locate an existing custom…" at bounding box center [239, 57] width 399 height 107
click at [383, 65] on span "Search" at bounding box center [391, 63] width 17 height 6
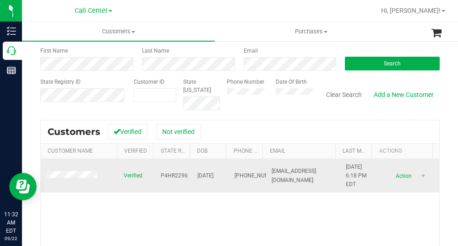
click at [172, 177] on span "P4HR2296" at bounding box center [174, 176] width 27 height 9
click at [173, 179] on span "P4HR2296" at bounding box center [174, 176] width 27 height 9
drag, startPoint x: 222, startPoint y: 177, endPoint x: 191, endPoint y: 176, distance: 31.1
click at [191, 176] on tr "Verified P4HR2296 [DATE] (954) 612-1850 [EMAIL_ADDRESS][DOMAIN_NAME] [DATE] 6:1…" at bounding box center [240, 176] width 398 height 34
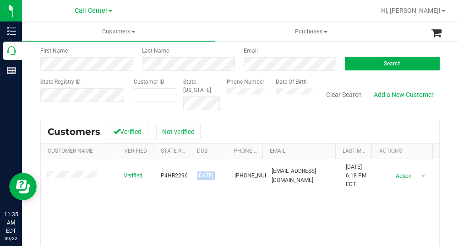
click at [252, 11] on div at bounding box center [269, 11] width 211 height 18
click at [367, 64] on button "Search" at bounding box center [392, 64] width 95 height 14
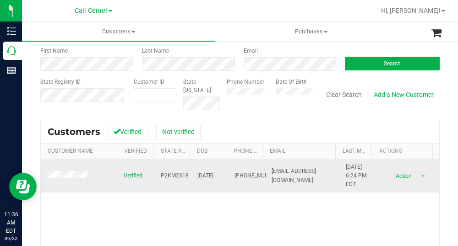
click at [174, 176] on span "P2KM2318" at bounding box center [175, 176] width 28 height 9
drag, startPoint x: 222, startPoint y: 175, endPoint x: 189, endPoint y: 173, distance: 33.4
click at [189, 173] on tr "Verified P2KM2318 [DATE] (850) 389-2281 [EMAIL_ADDRESS][DOMAIN_NAME] [DATE] 6:2…" at bounding box center [240, 176] width 398 height 34
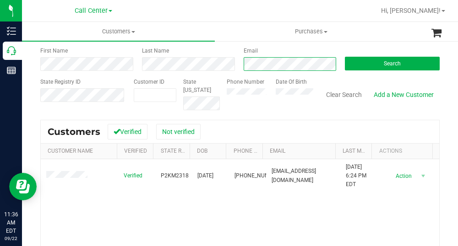
scroll to position [0, 4]
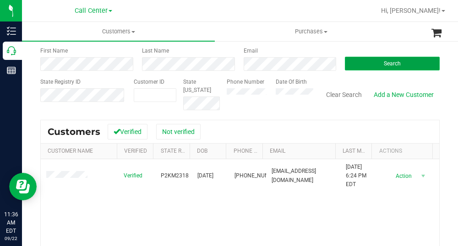
click at [357, 62] on button "Search" at bounding box center [392, 64] width 95 height 14
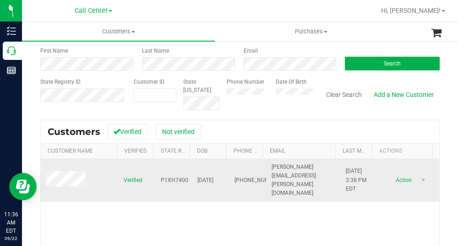
click at [174, 176] on span "P1XH7400" at bounding box center [174, 180] width 27 height 9
drag, startPoint x: 220, startPoint y: 174, endPoint x: 191, endPoint y: 177, distance: 29.0
click at [192, 177] on td "[DATE]" at bounding box center [210, 180] width 37 height 43
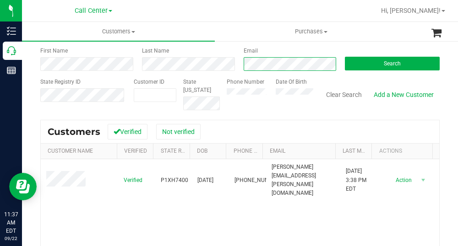
scroll to position [0, 4]
click at [356, 72] on form "Search for a Customer Use one or more fields below to locate an existing custom…" at bounding box center [239, 57] width 399 height 107
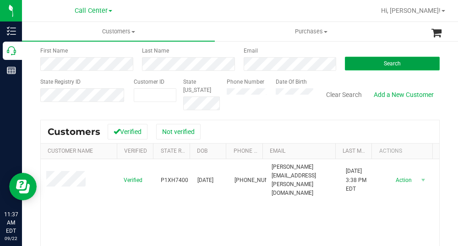
click at [359, 62] on button "Search" at bounding box center [392, 64] width 95 height 14
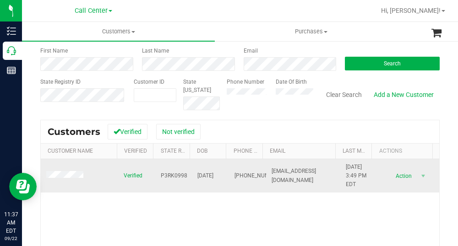
click at [168, 175] on span "P3RK0998" at bounding box center [174, 176] width 27 height 9
drag, startPoint x: 222, startPoint y: 175, endPoint x: 186, endPoint y: 177, distance: 36.7
click at [186, 177] on tr "Verified P3RK0998 [DATE] (863) 670-5718 [EMAIL_ADDRESS][DOMAIN_NAME] [DATE] 3:4…" at bounding box center [240, 176] width 398 height 34
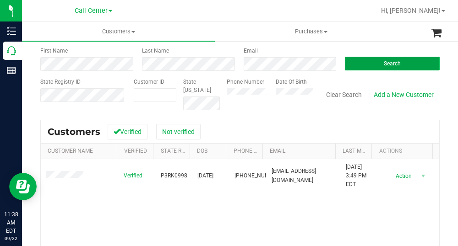
click at [377, 67] on button "Search" at bounding box center [392, 64] width 95 height 14
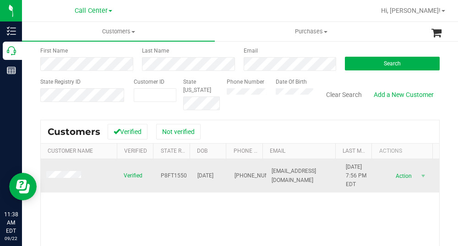
click at [174, 175] on span "P8FT1550" at bounding box center [174, 176] width 26 height 9
drag, startPoint x: 222, startPoint y: 174, endPoint x: 190, endPoint y: 174, distance: 32.5
click at [190, 174] on tr "Verified P8FT1550 [DATE] (417) 459-5790 [EMAIL_ADDRESS][DOMAIN_NAME] [DATE] 7:5…" at bounding box center [240, 176] width 398 height 34
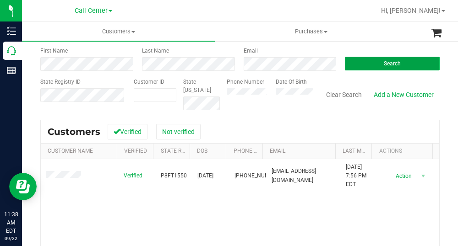
click at [414, 60] on button "Search" at bounding box center [392, 64] width 95 height 14
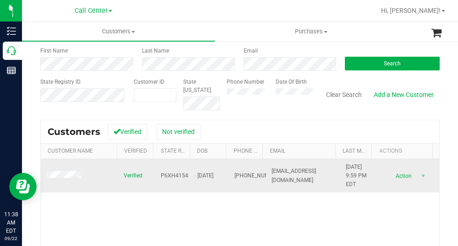
click at [178, 173] on span "P6XH4154" at bounding box center [174, 176] width 27 height 9
click at [213, 176] on span "[DATE]" at bounding box center [205, 176] width 16 height 9
drag, startPoint x: 223, startPoint y: 174, endPoint x: 192, endPoint y: 176, distance: 30.7
click at [192, 176] on tr "Verified P6XH4154 [DATE] (850) 319-6845 [EMAIL_ADDRESS][DOMAIN_NAME] [DATE] 9:5…" at bounding box center [240, 176] width 398 height 34
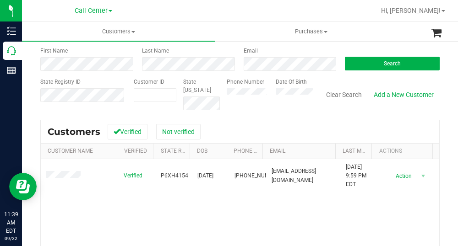
click at [278, 114] on div "Search for a Customer Use one or more fields below to locate an existing custom…" at bounding box center [239, 171] width 399 height 335
click at [223, 69] on div "First Name Last Name Email Search" at bounding box center [239, 59] width 399 height 24
click at [347, 63] on button "Search" at bounding box center [392, 64] width 95 height 14
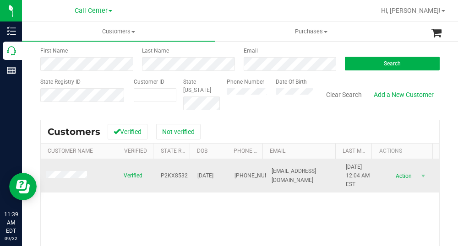
click at [178, 173] on span "P2KX8532" at bounding box center [174, 176] width 27 height 9
drag, startPoint x: 221, startPoint y: 175, endPoint x: 189, endPoint y: 176, distance: 32.5
click at [189, 176] on tr "Verified P2KX8532 [DATE] (904) 994-2647 [EMAIL_ADDRESS][DOMAIN_NAME] [DATE] 12:…" at bounding box center [240, 176] width 398 height 34
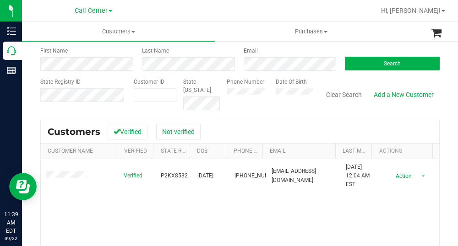
click at [271, 119] on div "Search for a Customer Use one or more fields below to locate an existing custom…" at bounding box center [239, 171] width 399 height 335
click at [238, 69] on div "Email" at bounding box center [288, 59] width 102 height 24
click at [368, 55] on div "Search" at bounding box center [389, 59] width 102 height 24
click at [373, 61] on button "Search" at bounding box center [392, 64] width 95 height 14
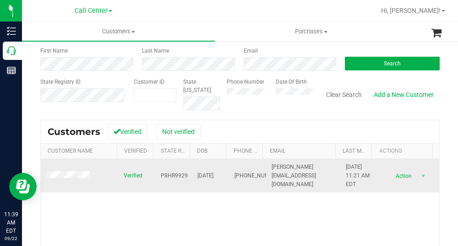
click at [179, 175] on span "P8HR9929" at bounding box center [174, 176] width 27 height 9
drag, startPoint x: 226, startPoint y: 175, endPoint x: 186, endPoint y: 175, distance: 39.8
click at [186, 175] on tr "Verified P8HR9929 [DATE] (407) 963-1198 [PERSON_NAME][EMAIL_ADDRESS][DOMAIN_NAM…" at bounding box center [240, 176] width 398 height 34
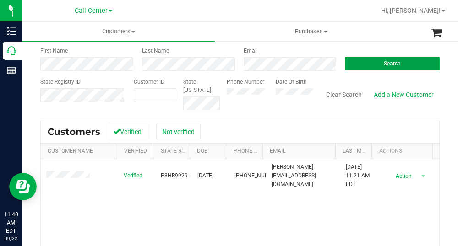
click at [391, 65] on span "Search" at bounding box center [391, 63] width 17 height 6
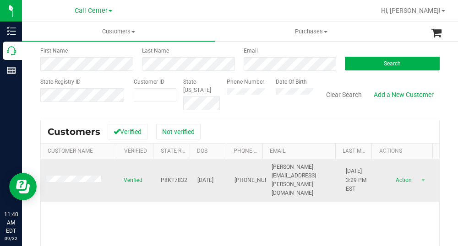
click at [174, 177] on span "P8KT7832" at bounding box center [174, 180] width 27 height 9
drag, startPoint x: 222, startPoint y: 175, endPoint x: 185, endPoint y: 176, distance: 36.6
click at [185, 176] on tr "Verified P8KT7832 [DATE] (727) 277-6278 [PERSON_NAME][EMAIL_ADDRESS][PERSON_NAM…" at bounding box center [240, 180] width 398 height 43
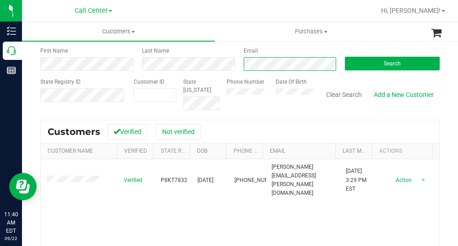
click at [231, 66] on div "First Name Last Name Email Search" at bounding box center [239, 59] width 399 height 24
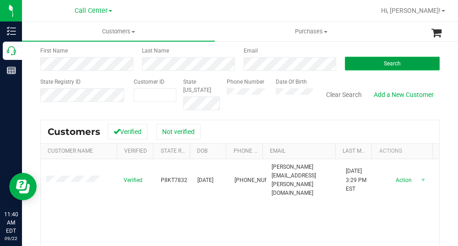
click at [372, 58] on button "Search" at bounding box center [392, 64] width 95 height 14
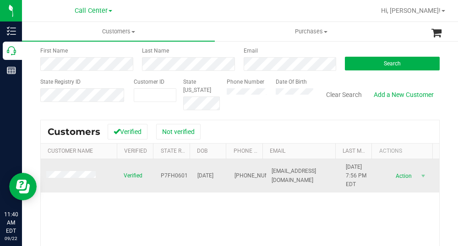
click at [177, 177] on span "P7FH0601" at bounding box center [174, 176] width 27 height 9
drag, startPoint x: 221, startPoint y: 178, endPoint x: 179, endPoint y: 176, distance: 42.1
click at [179, 176] on tr "Verified P7FH0601 [DATE] (904) 614-3678 [EMAIL_ADDRESS][DOMAIN_NAME] [DATE] 7:5…" at bounding box center [240, 176] width 398 height 34
click at [197, 174] on span "[DATE]" at bounding box center [205, 176] width 16 height 9
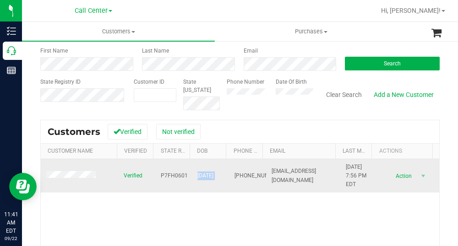
drag, startPoint x: 222, startPoint y: 172, endPoint x: 189, endPoint y: 178, distance: 33.4
click at [189, 178] on tr "Verified P7FH0601 [DATE] (904) 614-3678 [EMAIL_ADDRESS][DOMAIN_NAME] [DATE] 7:5…" at bounding box center [240, 176] width 398 height 34
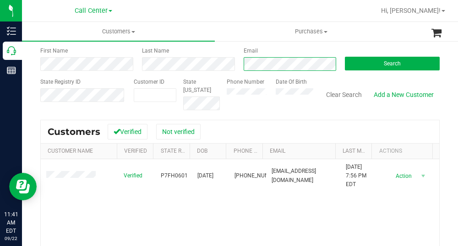
click at [239, 65] on div "Email" at bounding box center [288, 59] width 102 height 24
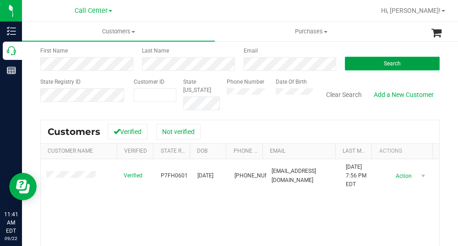
click at [373, 67] on button "Search" at bounding box center [392, 64] width 95 height 14
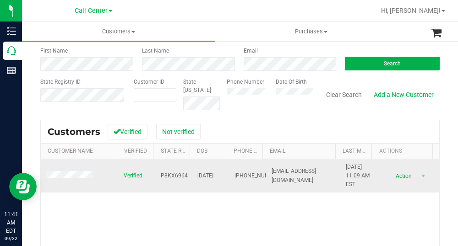
click at [173, 173] on span "P8KX6964" at bounding box center [174, 176] width 27 height 9
drag, startPoint x: 220, startPoint y: 175, endPoint x: 190, endPoint y: 173, distance: 29.3
click at [192, 173] on td "[DATE]" at bounding box center [210, 176] width 37 height 34
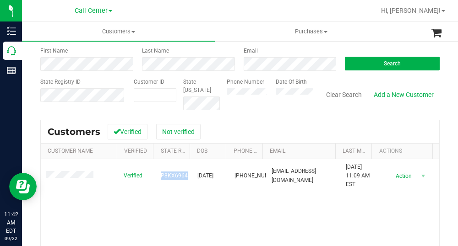
click at [232, 120] on div "Customers Verified Not verified" at bounding box center [240, 131] width 398 height 23
click at [225, 61] on div "First Name Last Name Email Search" at bounding box center [239, 59] width 399 height 24
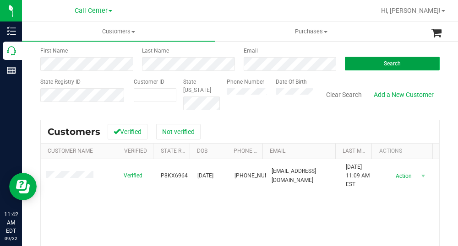
click at [358, 57] on button "Search" at bounding box center [392, 64] width 95 height 14
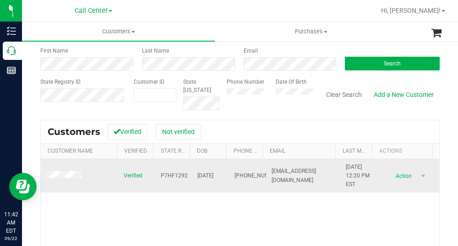
click at [176, 177] on span "P7HF1292" at bounding box center [174, 176] width 27 height 9
drag, startPoint x: 223, startPoint y: 177, endPoint x: 192, endPoint y: 174, distance: 31.7
click at [192, 174] on tr "Verified P7HF1292 [DATE] (423) 213-2618 [EMAIL_ADDRESS][DOMAIN_NAME] [DATE] 12:…" at bounding box center [240, 176] width 398 height 34
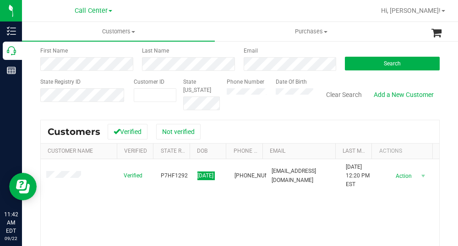
click at [263, 113] on div "Search for a Customer Use one or more fields below to locate an existing custom…" at bounding box center [239, 171] width 399 height 335
click at [231, 61] on div "First Name Last Name Email Search" at bounding box center [239, 59] width 399 height 24
click at [376, 61] on button "Search" at bounding box center [392, 64] width 95 height 14
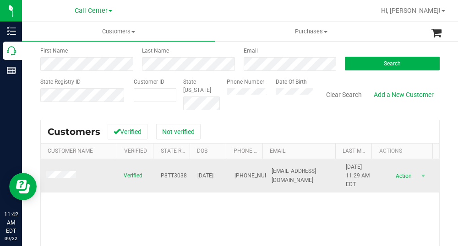
click at [176, 173] on span "P8TT3038" at bounding box center [174, 176] width 26 height 9
drag, startPoint x: 219, startPoint y: 176, endPoint x: 192, endPoint y: 179, distance: 26.7
click at [192, 179] on tr "Verified P8TT3038 [DATE] (813) 465-9123 [EMAIL_ADDRESS][DOMAIN_NAME] [DATE] 11:…" at bounding box center [240, 176] width 398 height 34
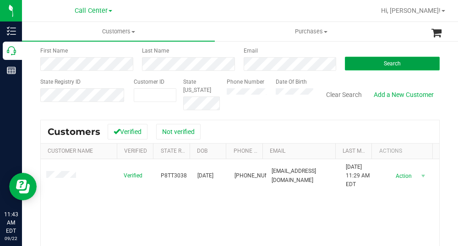
click at [370, 64] on button "Search" at bounding box center [392, 64] width 95 height 14
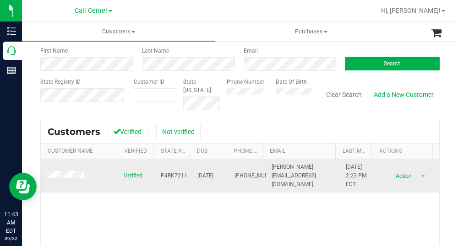
click at [171, 173] on span "P4RK7211" at bounding box center [174, 176] width 27 height 9
drag, startPoint x: 221, startPoint y: 176, endPoint x: 190, endPoint y: 178, distance: 30.3
click at [192, 178] on td "[DATE]" at bounding box center [210, 176] width 37 height 34
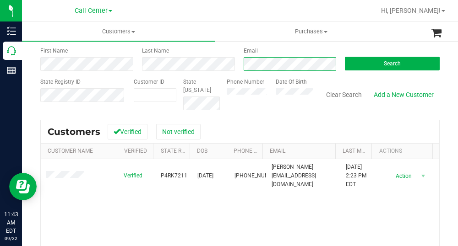
click at [237, 66] on div "Email" at bounding box center [288, 59] width 102 height 24
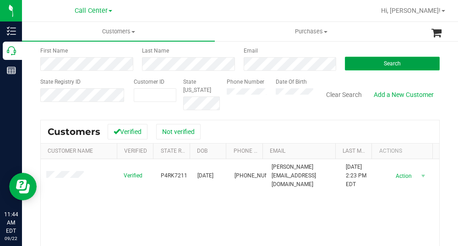
click at [361, 59] on button "Search" at bounding box center [392, 64] width 95 height 14
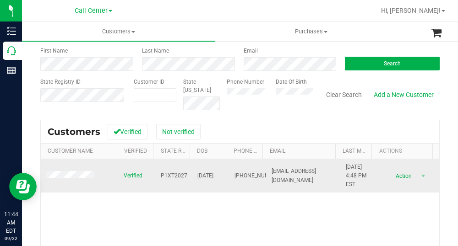
click at [177, 179] on span "P1XT2027" at bounding box center [174, 176] width 27 height 9
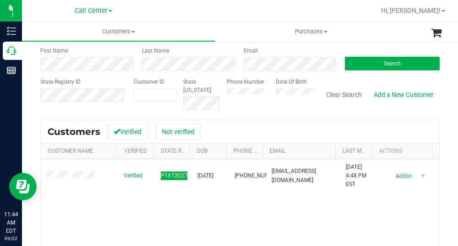
scroll to position [92, 0]
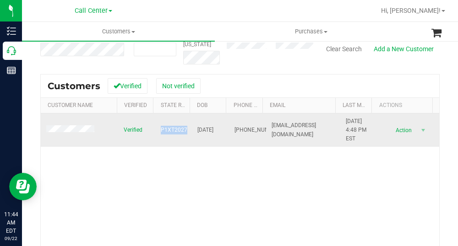
drag, startPoint x: 221, startPoint y: 128, endPoint x: 190, endPoint y: 129, distance: 31.1
click at [192, 129] on td "[DATE]" at bounding box center [210, 130] width 37 height 34
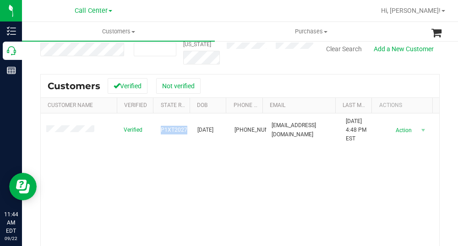
click at [268, 195] on div "Verified P1XT2027 [DATE] (203) 952-4349 [EMAIL_ADDRESS][DOMAIN_NAME] [DATE] 4:4…" at bounding box center [240, 190] width 398 height 155
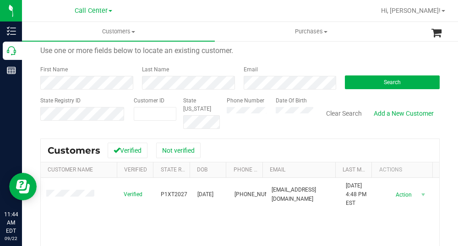
scroll to position [0, 0]
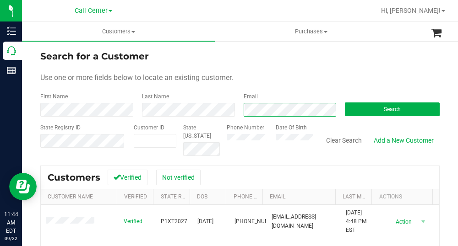
click at [218, 118] on form "Search for a Customer Use one or more fields below to locate an existing custom…" at bounding box center [239, 102] width 399 height 107
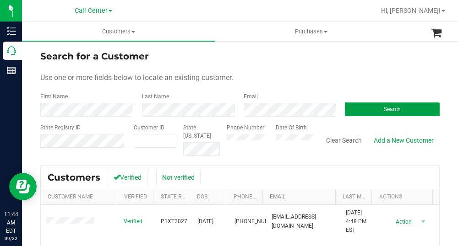
click at [391, 113] on button "Search" at bounding box center [392, 110] width 95 height 14
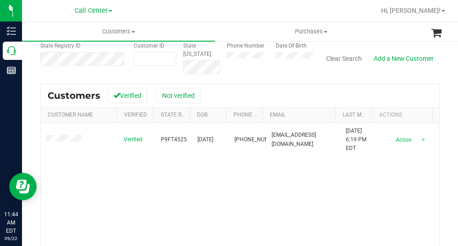
scroll to position [92, 0]
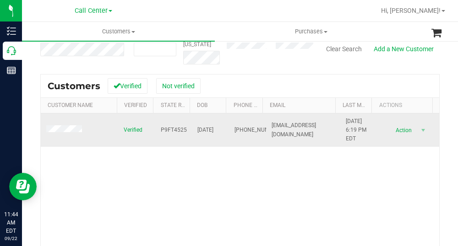
click at [172, 130] on span "P9FT4525" at bounding box center [174, 130] width 26 height 9
drag, startPoint x: 221, startPoint y: 130, endPoint x: 192, endPoint y: 130, distance: 28.8
click at [192, 130] on td "[DATE]" at bounding box center [210, 130] width 37 height 34
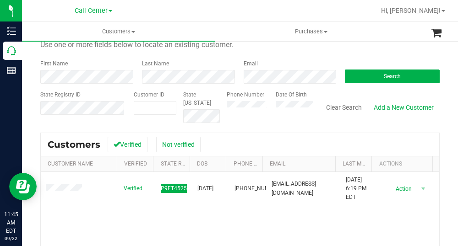
scroll to position [0, 0]
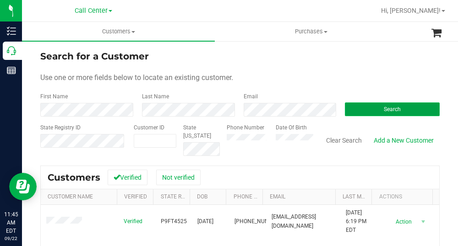
click at [393, 106] on span "Search" at bounding box center [391, 109] width 17 height 6
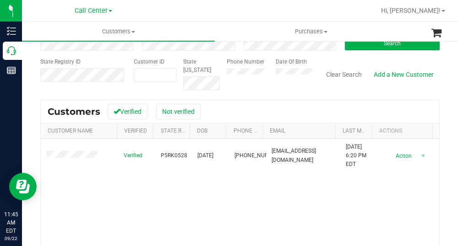
scroll to position [92, 0]
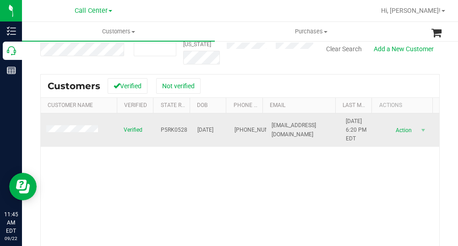
click at [169, 130] on span "P5RK0528" at bounding box center [174, 130] width 27 height 9
drag, startPoint x: 222, startPoint y: 131, endPoint x: 194, endPoint y: 130, distance: 28.8
click at [194, 130] on tr "Verified P5RK0528 [DATE] (352) 405-2277 [EMAIL_ADDRESS][DOMAIN_NAME] [DATE] 6:2…" at bounding box center [240, 130] width 398 height 34
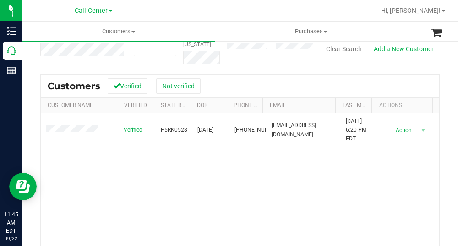
click at [265, 86] on div "Customers Verified Not verified" at bounding box center [240, 86] width 398 height 23
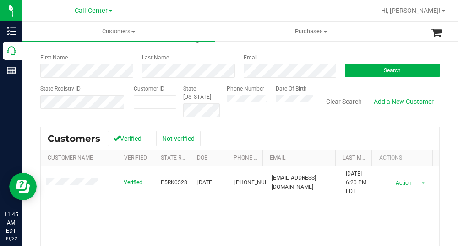
scroll to position [0, 0]
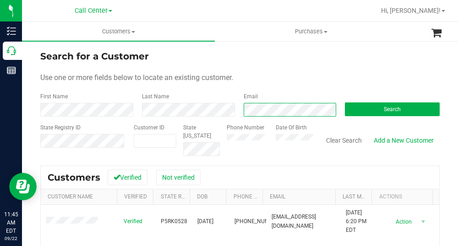
click at [224, 108] on div "First Name Last Name Email Search" at bounding box center [239, 104] width 399 height 24
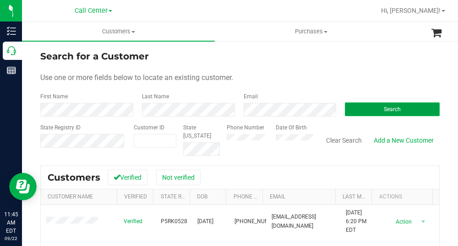
click at [393, 113] on button "Search" at bounding box center [392, 110] width 95 height 14
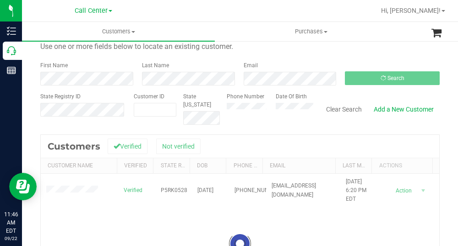
scroll to position [92, 0]
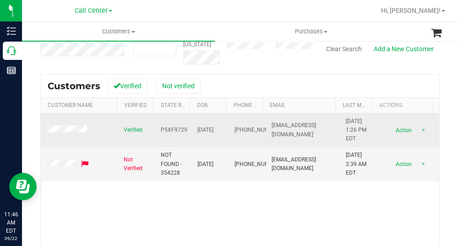
click at [167, 130] on span "P5XF9729" at bounding box center [174, 130] width 27 height 9
drag, startPoint x: 224, startPoint y: 130, endPoint x: 190, endPoint y: 128, distance: 34.3
click at [190, 128] on tr "Verified P5XF9729 [DATE] (407) 844-0983 [EMAIL_ADDRESS][DOMAIN_NAME] [DATE] 1:2…" at bounding box center [240, 130] width 398 height 34
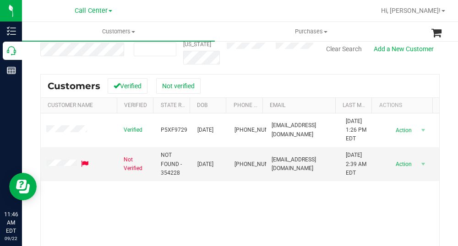
drag, startPoint x: 273, startPoint y: 86, endPoint x: 281, endPoint y: 81, distance: 9.4
click at [273, 86] on div "Customers Verified Not verified" at bounding box center [240, 86] width 398 height 23
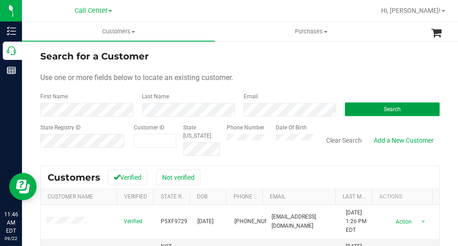
click at [398, 109] on button "Search" at bounding box center [392, 110] width 95 height 14
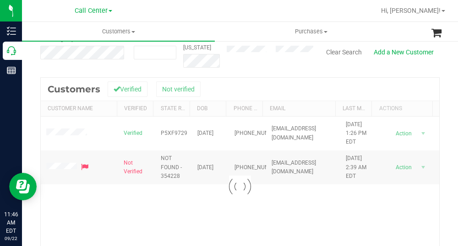
scroll to position [92, 0]
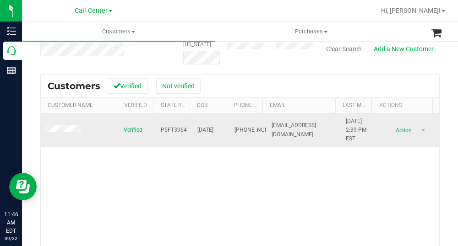
click at [175, 130] on span "P5FT3964" at bounding box center [174, 130] width 26 height 9
click at [213, 131] on span "[DATE]" at bounding box center [205, 130] width 16 height 9
drag, startPoint x: 223, startPoint y: 129, endPoint x: 189, endPoint y: 129, distance: 33.4
click at [189, 129] on tr "Verified P5FT3964 [DATE] (914) 707-1996 [EMAIL_ADDRESS][DOMAIN_NAME] [DATE] 2:3…" at bounding box center [240, 130] width 398 height 34
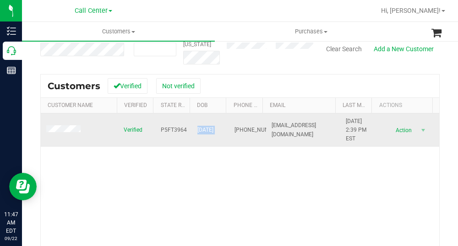
click at [229, 146] on td "[PHONE_NUMBER]" at bounding box center [247, 130] width 37 height 34
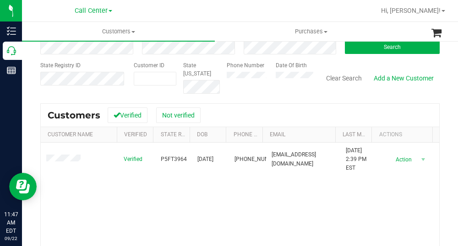
scroll to position [0, 0]
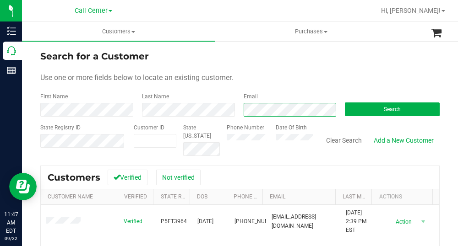
click at [231, 111] on div "First Name Last Name Email Search" at bounding box center [239, 104] width 399 height 24
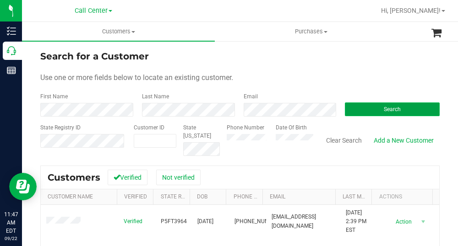
click at [386, 104] on button "Search" at bounding box center [392, 110] width 95 height 14
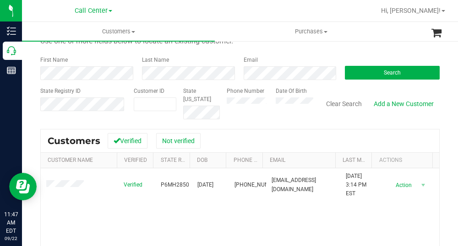
scroll to position [92, 0]
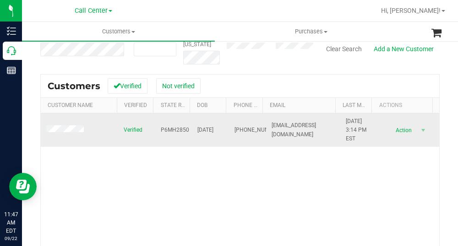
click at [179, 130] on span "P6MH2850" at bounding box center [175, 130] width 28 height 9
drag, startPoint x: 221, startPoint y: 129, endPoint x: 189, endPoint y: 130, distance: 32.5
click at [192, 130] on td "[DATE]" at bounding box center [210, 130] width 37 height 34
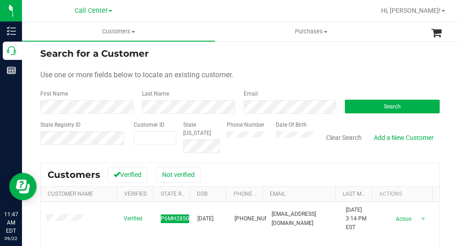
scroll to position [0, 0]
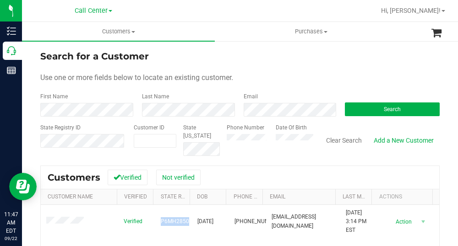
click at [257, 52] on div "Search for a Customer" at bounding box center [239, 56] width 399 height 14
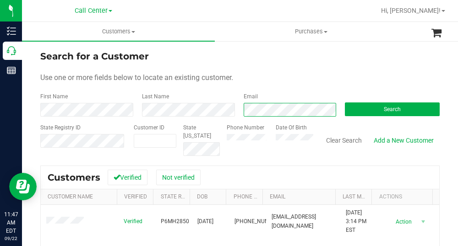
click at [231, 111] on div "First Name Last Name Email Search" at bounding box center [239, 104] width 399 height 24
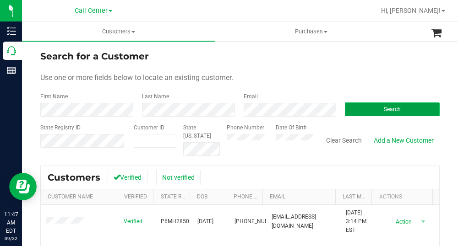
click at [362, 108] on button "Search" at bounding box center [392, 110] width 95 height 14
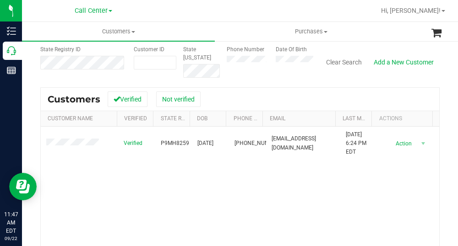
scroll to position [92, 0]
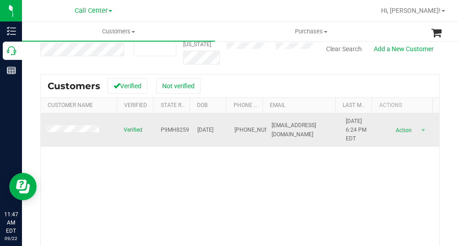
click at [176, 130] on span "P9MH8259" at bounding box center [175, 130] width 28 height 9
drag, startPoint x: 220, startPoint y: 130, endPoint x: 191, endPoint y: 130, distance: 28.4
click at [192, 130] on td "[DATE]" at bounding box center [210, 130] width 37 height 34
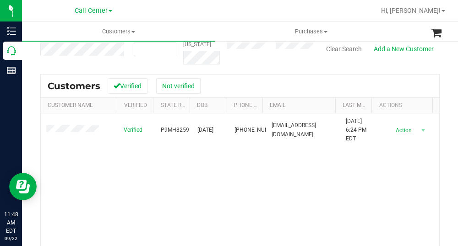
click at [258, 71] on div "Search for a Customer Use one or more fields below to locate an existing custom…" at bounding box center [239, 125] width 399 height 335
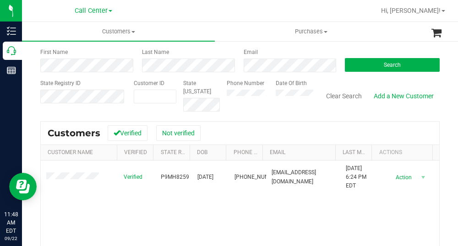
scroll to position [0, 0]
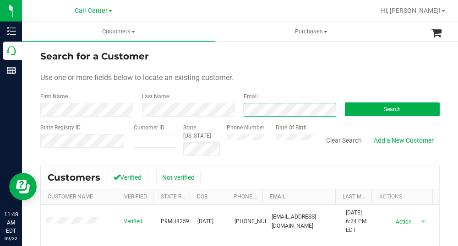
click at [237, 111] on div "Email" at bounding box center [288, 104] width 102 height 24
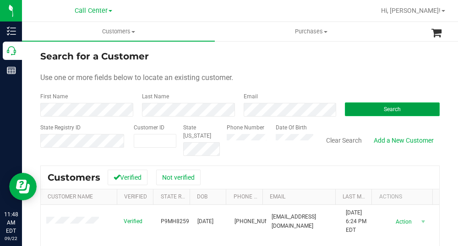
click at [366, 115] on button "Search" at bounding box center [392, 110] width 95 height 14
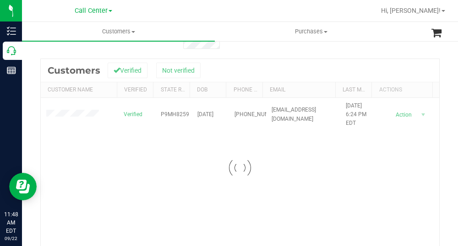
scroll to position [92, 0]
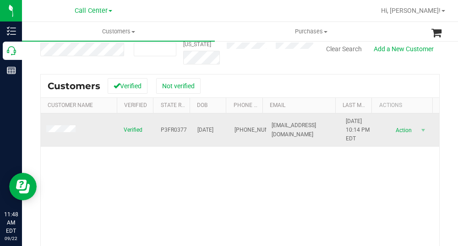
click at [176, 131] on span "P3FR0377" at bounding box center [174, 130] width 26 height 9
drag, startPoint x: 222, startPoint y: 131, endPoint x: 190, endPoint y: 133, distance: 31.7
click at [190, 133] on tr "Verified P3FR0377 [DATE] (501) 860-9050 [EMAIL_ADDRESS][DOMAIN_NAME] [DATE] 10:…" at bounding box center [240, 130] width 398 height 34
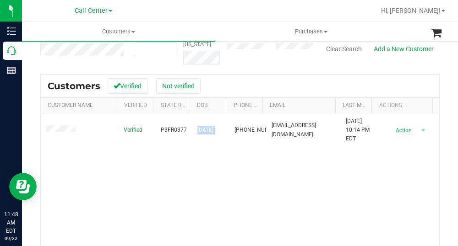
click at [259, 181] on div "Verified P3FR0377 [DATE] (501) 860-9050 [EMAIL_ADDRESS][DOMAIN_NAME] [DATE] 10:…" at bounding box center [240, 190] width 398 height 155
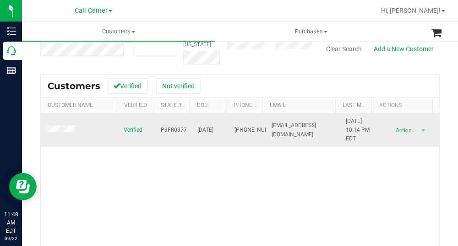
scroll to position [0, 0]
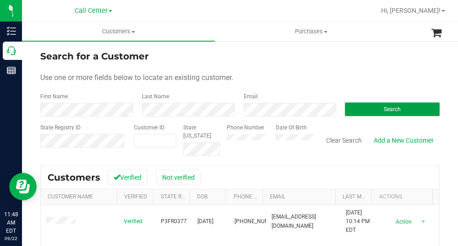
click at [391, 115] on button "Search" at bounding box center [392, 110] width 95 height 14
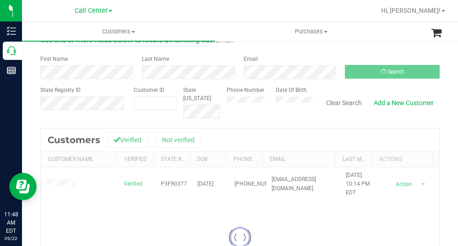
scroll to position [92, 0]
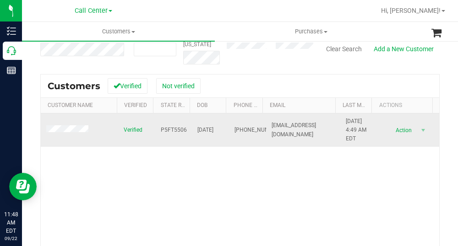
click at [178, 131] on span "P5FT5506" at bounding box center [174, 130] width 26 height 9
drag, startPoint x: 223, startPoint y: 131, endPoint x: 190, endPoint y: 131, distance: 32.9
click at [190, 131] on tr "Verified P5FT5506 [DATE] (352) 978-4219 [EMAIL_ADDRESS][DOMAIN_NAME] [DATE] 4:4…" at bounding box center [240, 130] width 398 height 34
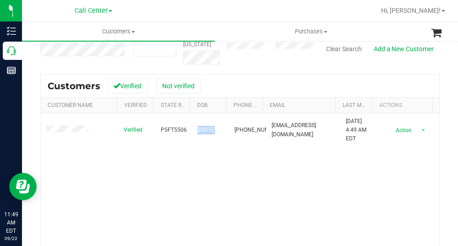
click at [268, 72] on div "Search for a Customer Use one or more fields below to locate an existing custom…" at bounding box center [239, 125] width 399 height 335
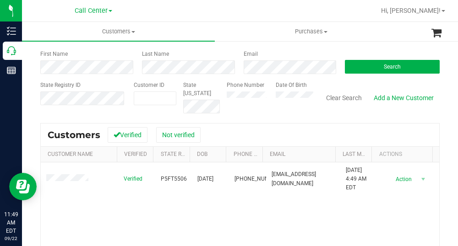
scroll to position [0, 0]
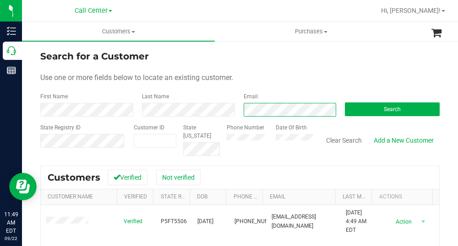
click at [231, 108] on div "First Name Last Name Email Search" at bounding box center [239, 104] width 399 height 24
click at [390, 119] on form "Search for a Customer Use one or more fields below to locate an existing custom…" at bounding box center [239, 102] width 399 height 107
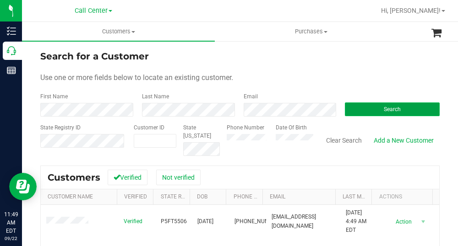
click at [390, 113] on span "Search" at bounding box center [391, 109] width 17 height 6
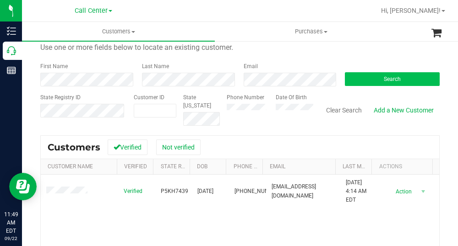
scroll to position [46, 0]
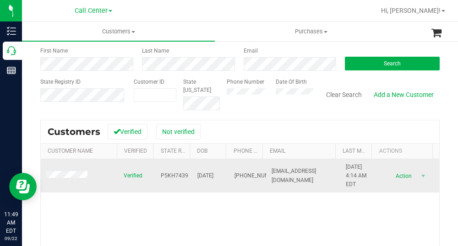
click at [174, 175] on span "P5KH7439" at bounding box center [174, 176] width 27 height 9
drag, startPoint x: 221, startPoint y: 177, endPoint x: 185, endPoint y: 177, distance: 36.2
click at [185, 177] on tr "Verified P5KH7439 [DATE] (361) 756-1649 [EMAIL_ADDRESS][DOMAIN_NAME] [DATE] 4:1…" at bounding box center [240, 176] width 398 height 34
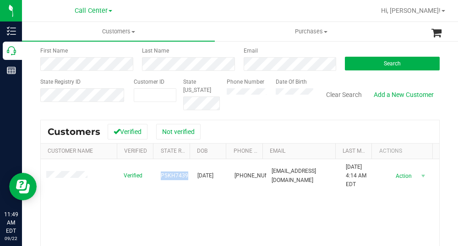
click at [247, 132] on div "Customers Verified Not verified" at bounding box center [240, 131] width 398 height 23
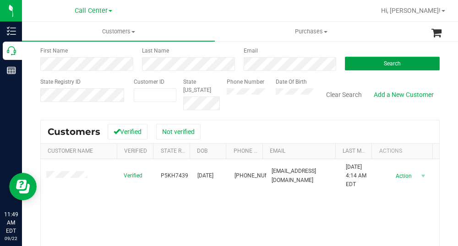
click at [383, 65] on span "Search" at bounding box center [391, 63] width 17 height 6
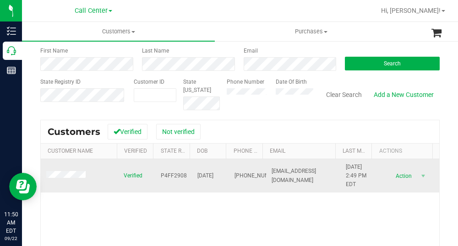
click at [176, 175] on span "P4FF2908" at bounding box center [174, 176] width 26 height 9
drag, startPoint x: 225, startPoint y: 176, endPoint x: 189, endPoint y: 177, distance: 36.2
click at [189, 177] on tr "Verified P4FF2908 [DATE] (407) 404-0317 [EMAIL_ADDRESS][DOMAIN_NAME] [DATE] 2:4…" at bounding box center [240, 176] width 398 height 34
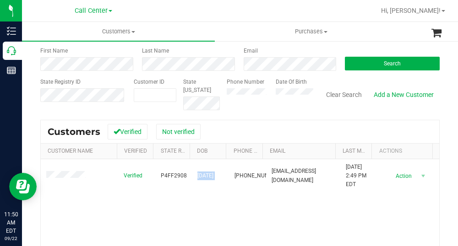
click at [254, 115] on div "Search for a Customer Use one or more fields below to locate an existing custom…" at bounding box center [239, 171] width 399 height 335
click at [375, 69] on button "Search" at bounding box center [392, 64] width 95 height 14
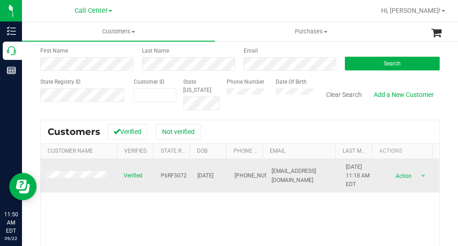
click at [167, 176] on span "P6RF5072" at bounding box center [174, 176] width 26 height 9
drag, startPoint x: 223, startPoint y: 176, endPoint x: 189, endPoint y: 177, distance: 33.9
click at [189, 177] on tr "Verified P6RF5072 [DATE] (850) 686-0496 [EMAIL_ADDRESS][DOMAIN_NAME] [DATE] 11:…" at bounding box center [240, 176] width 398 height 34
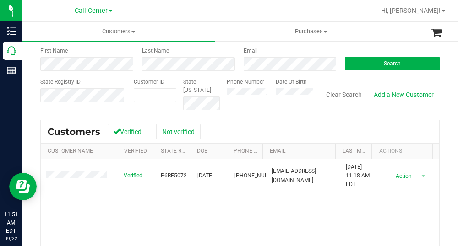
drag, startPoint x: 237, startPoint y: 120, endPoint x: 242, endPoint y: 112, distance: 9.4
click at [237, 120] on div "Customers Verified Not verified" at bounding box center [240, 131] width 398 height 23
click at [222, 62] on div "First Name Last Name Email Search" at bounding box center [239, 59] width 399 height 24
click at [383, 62] on span "Search" at bounding box center [391, 63] width 17 height 6
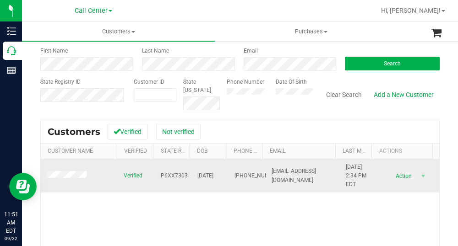
click at [168, 175] on span "P6XX7303" at bounding box center [174, 176] width 27 height 9
drag, startPoint x: 221, startPoint y: 173, endPoint x: 187, endPoint y: 176, distance: 34.9
click at [192, 176] on td "[DATE]" at bounding box center [210, 176] width 37 height 34
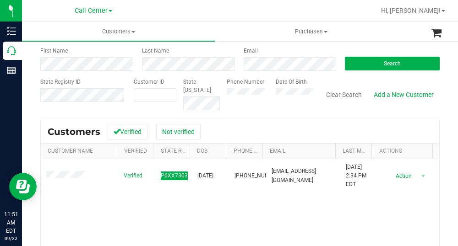
click at [251, 119] on div "Search for a Customer Use one or more fields below to locate an existing custom…" at bounding box center [239, 171] width 399 height 335
click at [239, 67] on div "Email" at bounding box center [288, 59] width 102 height 24
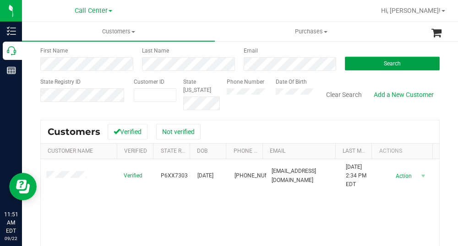
click at [356, 61] on button "Search" at bounding box center [392, 64] width 95 height 14
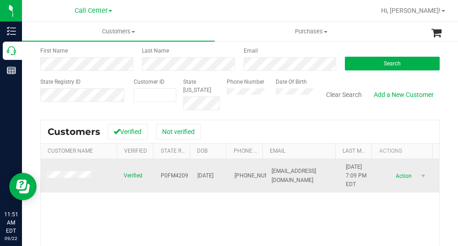
click at [170, 178] on span "P0FM4209" at bounding box center [174, 176] width 27 height 9
drag, startPoint x: 221, startPoint y: 175, endPoint x: 186, endPoint y: 174, distance: 34.8
click at [192, 174] on td "[DATE]" at bounding box center [210, 176] width 37 height 34
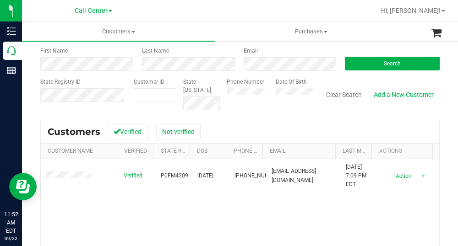
click at [205, 129] on div "Customers Verified Not verified" at bounding box center [240, 131] width 398 height 23
click at [227, 66] on div "First Name Last Name Email Search" at bounding box center [239, 59] width 399 height 24
click at [367, 57] on button "Search" at bounding box center [392, 64] width 95 height 14
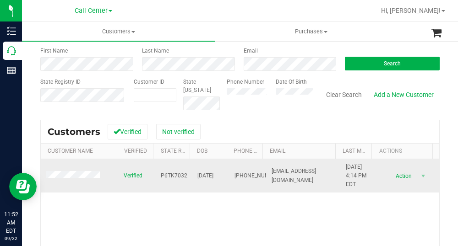
click at [167, 176] on span "P6TK7032" at bounding box center [174, 176] width 27 height 9
drag, startPoint x: 223, startPoint y: 177, endPoint x: 191, endPoint y: 179, distance: 32.5
click at [191, 179] on tr "Verified P6TK7032 [DATE] (239) 784-5078 [EMAIL_ADDRESS][DOMAIN_NAME] [DATE] 4:1…" at bounding box center [240, 176] width 398 height 34
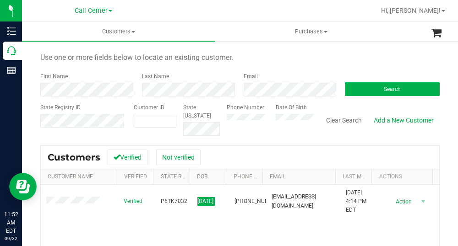
scroll to position [0, 0]
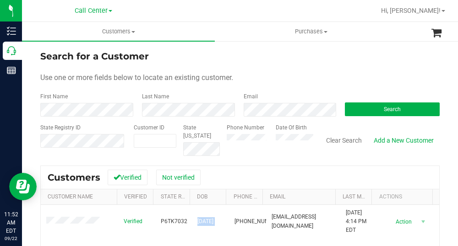
click at [281, 82] on div "Use one or more fields below to locate an existing customer." at bounding box center [239, 77] width 399 height 11
click at [229, 113] on div "First Name Last Name Email Search" at bounding box center [239, 104] width 399 height 24
click at [394, 108] on span "Search" at bounding box center [391, 109] width 17 height 6
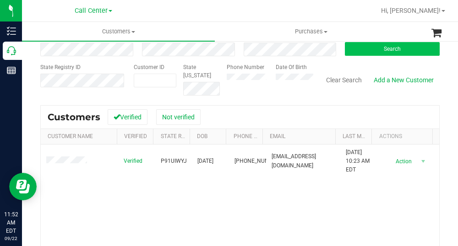
scroll to position [46, 0]
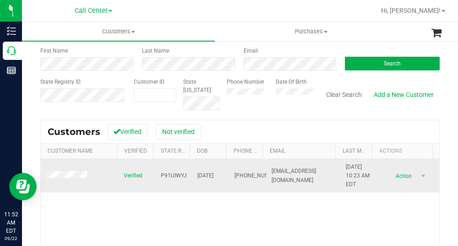
click at [178, 176] on span "P91UIWYJ" at bounding box center [174, 176] width 26 height 9
drag, startPoint x: 221, startPoint y: 177, endPoint x: 190, endPoint y: 177, distance: 31.1
click at [192, 177] on td "[DATE]" at bounding box center [210, 176] width 37 height 34
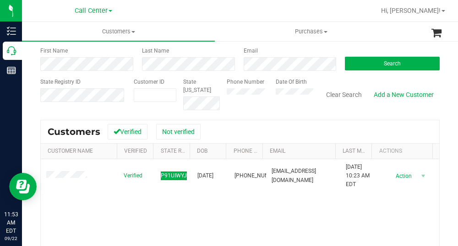
click at [232, 11] on div at bounding box center [269, 11] width 211 height 18
click at [234, 72] on form "Search for a Customer Use one or more fields below to locate an existing custom…" at bounding box center [239, 57] width 399 height 107
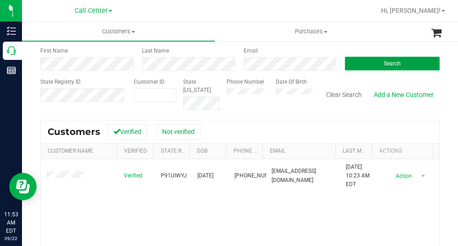
click at [393, 65] on span "Search" at bounding box center [391, 63] width 17 height 6
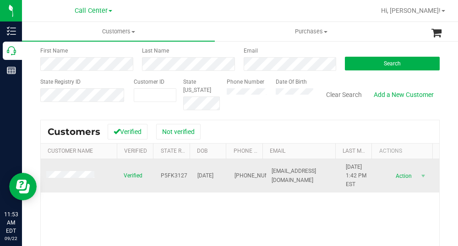
click at [172, 176] on span "P5FK3127" at bounding box center [174, 176] width 27 height 9
drag, startPoint x: 223, startPoint y: 176, endPoint x: 190, endPoint y: 178, distance: 33.4
click at [190, 178] on tr "Verified P5FK3127 [DATE] (786) 765-7169 [EMAIL_ADDRESS][DOMAIN_NAME] [DATE] 1:4…" at bounding box center [240, 176] width 398 height 34
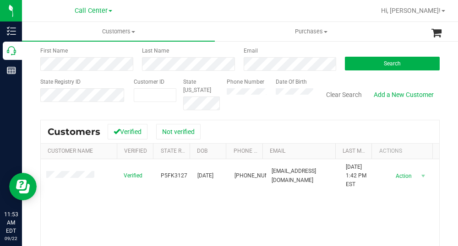
click at [264, 113] on div "Search for a Customer Use one or more fields below to locate an existing custom…" at bounding box center [239, 171] width 399 height 335
click at [232, 65] on div "First Name Last Name Email Search" at bounding box center [239, 59] width 399 height 24
click at [386, 60] on span "Search" at bounding box center [391, 63] width 17 height 6
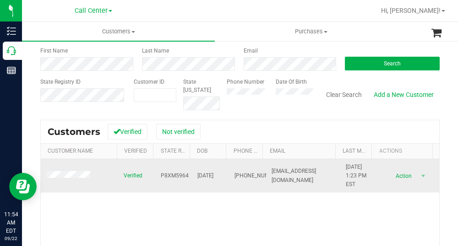
click at [161, 173] on span "P8XM5964" at bounding box center [175, 176] width 28 height 9
drag, startPoint x: 217, startPoint y: 176, endPoint x: 192, endPoint y: 177, distance: 24.7
click at [192, 177] on tr "Verified P8XM5964 [DATE] (904) 599-6991 [EMAIL_ADDRESS][DOMAIN_NAME] [DATE] 1:2…" at bounding box center [240, 176] width 398 height 34
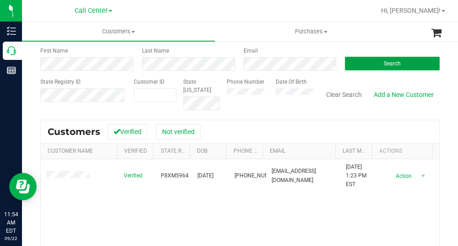
click at [364, 69] on button "Search" at bounding box center [392, 64] width 95 height 14
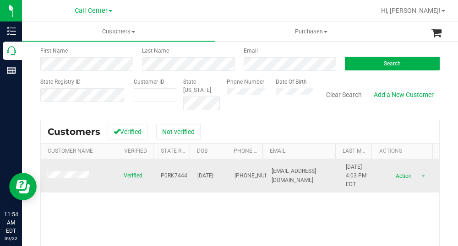
click at [177, 176] on span "P0RK7444" at bounding box center [174, 176] width 27 height 9
drag, startPoint x: 221, startPoint y: 177, endPoint x: 189, endPoint y: 176, distance: 32.5
click at [192, 176] on td "[DATE]" at bounding box center [210, 176] width 37 height 34
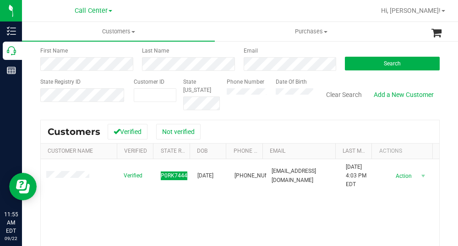
click at [271, 122] on div "Customers Verified Not verified" at bounding box center [240, 131] width 398 height 23
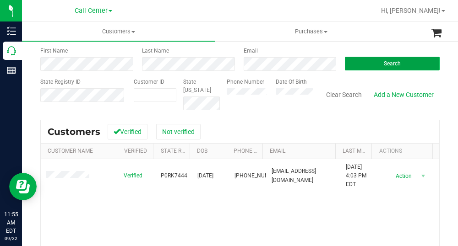
click at [383, 63] on span "Search" at bounding box center [391, 63] width 17 height 6
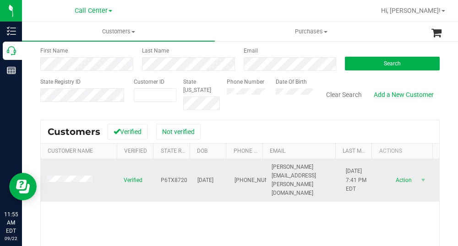
click at [167, 177] on span "P6TX8720" at bounding box center [174, 180] width 27 height 9
click at [167, 176] on span "P6TX8720" at bounding box center [174, 180] width 27 height 9
drag, startPoint x: 220, startPoint y: 176, endPoint x: 185, endPoint y: 175, distance: 35.3
click at [185, 175] on tr "Verified P6TX8720 [DATE] (941) 704-4520 [PERSON_NAME][EMAIL_ADDRESS][PERSON_NAM…" at bounding box center [240, 180] width 398 height 43
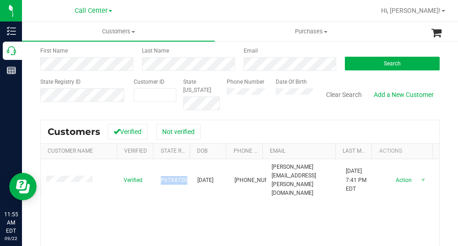
click at [262, 120] on div "Customers Verified Not verified Customer Name Verified State Registry Id DOB Ph…" at bounding box center [239, 229] width 399 height 219
click at [216, 64] on div "First Name Last Name Email Search" at bounding box center [239, 59] width 399 height 24
click at [368, 57] on button "Search" at bounding box center [392, 64] width 95 height 14
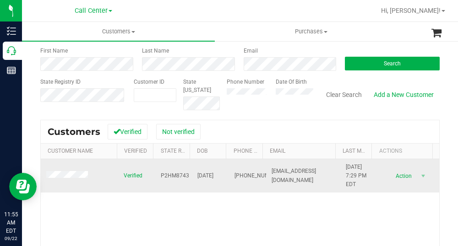
click at [161, 175] on span "P2HM8743" at bounding box center [175, 176] width 28 height 9
drag, startPoint x: 222, startPoint y: 177, endPoint x: 190, endPoint y: 176, distance: 32.5
click at [190, 176] on tr "Verified P2HM8743 [DATE] (772) 380-5877 [EMAIL_ADDRESS][DOMAIN_NAME] [DATE] 7:2…" at bounding box center [240, 176] width 398 height 34
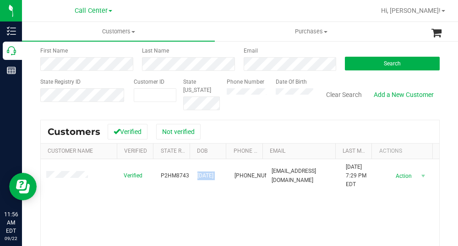
click at [259, 117] on div "Search for a Customer Use one or more fields below to locate an existing custom…" at bounding box center [239, 171] width 399 height 335
click at [383, 65] on span "Search" at bounding box center [391, 63] width 17 height 6
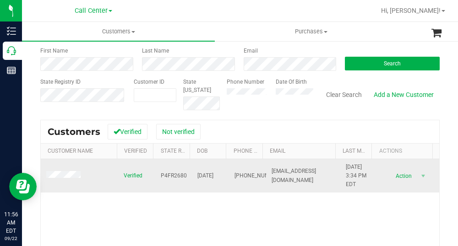
click at [167, 174] on span "P4FR2680" at bounding box center [174, 176] width 26 height 9
drag, startPoint x: 222, startPoint y: 177, endPoint x: 189, endPoint y: 174, distance: 34.0
click at [189, 174] on tr "Verified P4FR2680 [DATE] (872) 222-0362 [EMAIL_ADDRESS][DOMAIN_NAME] [DATE] 3:3…" at bounding box center [240, 176] width 398 height 34
